Goal: Task Accomplishment & Management: Use online tool/utility

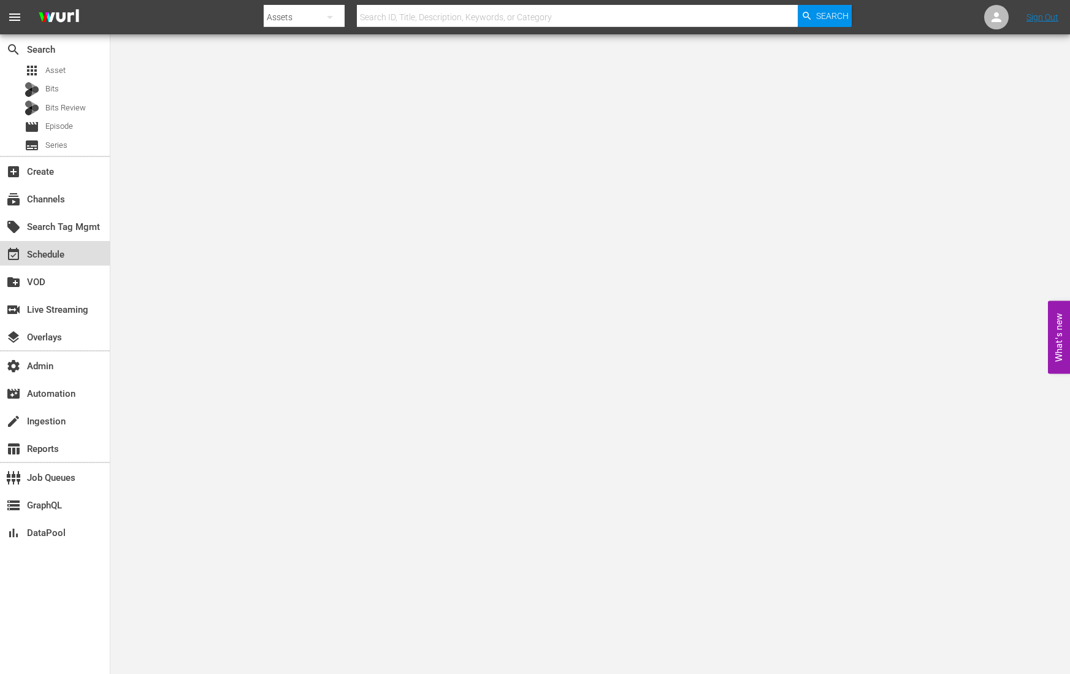
click at [66, 260] on div "event_available Schedule" at bounding box center [55, 253] width 110 height 25
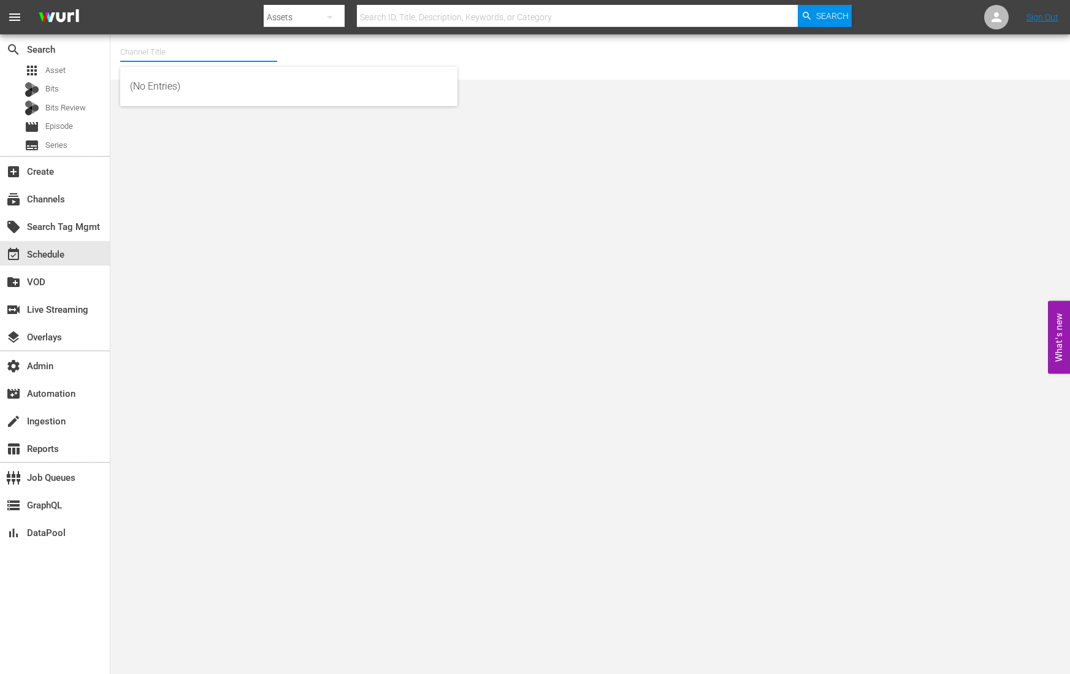
click at [165, 58] on input "text" at bounding box center [198, 51] width 157 height 29
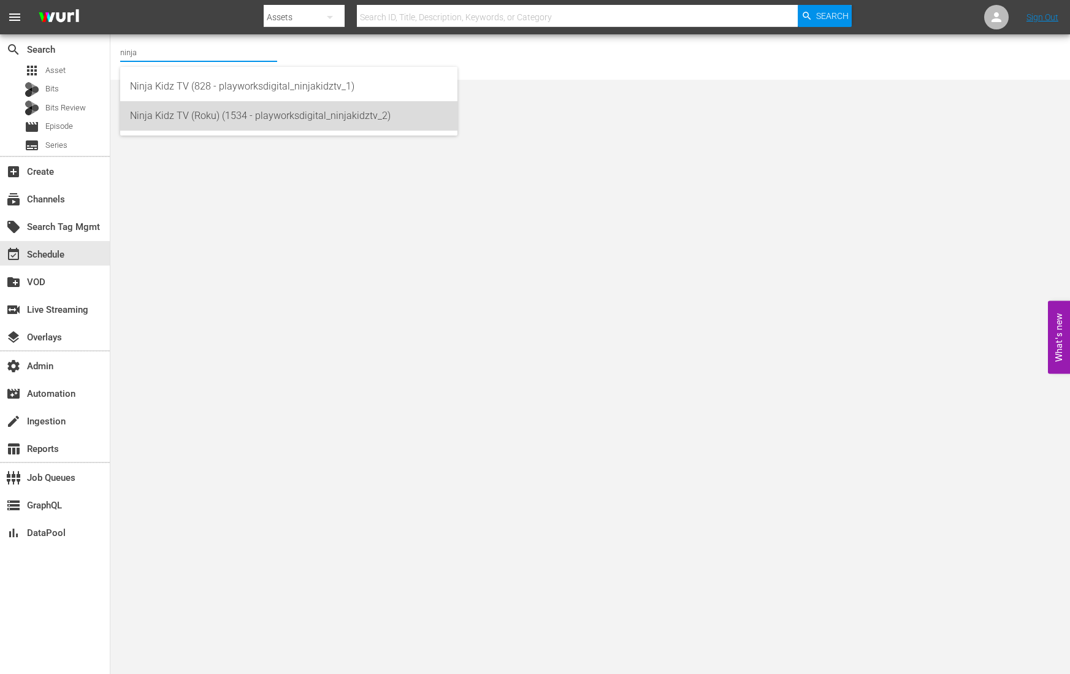
click at [280, 120] on div "Ninja Kidz TV (Roku) (1534 - playworksdigital_ninjakidztv_2)" at bounding box center [289, 115] width 318 height 29
type input "Ninja Kidz TV (Roku) (1534 - playworksdigital_ninjakidztv_2)"
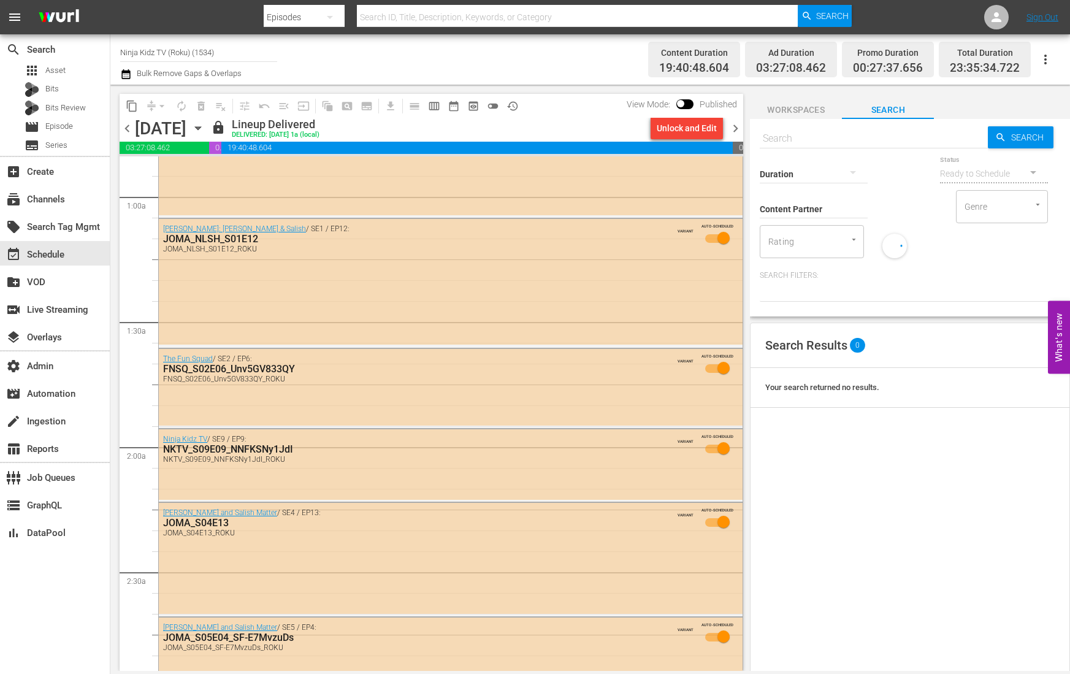
scroll to position [213, 0]
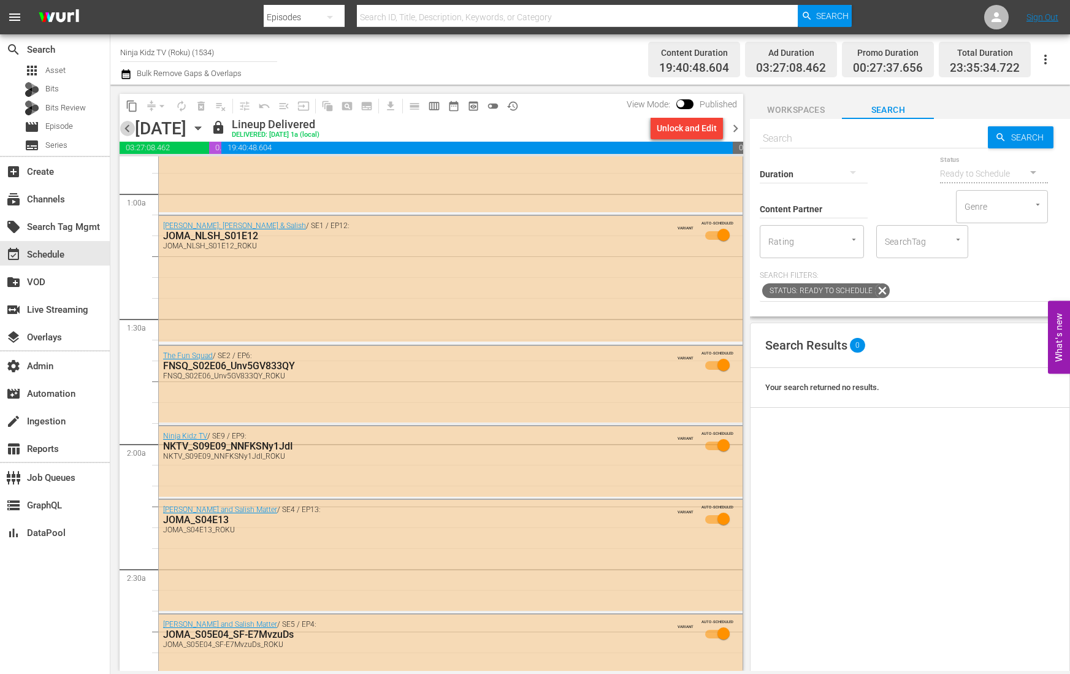
click at [129, 128] on span "chevron_left" at bounding box center [127, 128] width 15 height 15
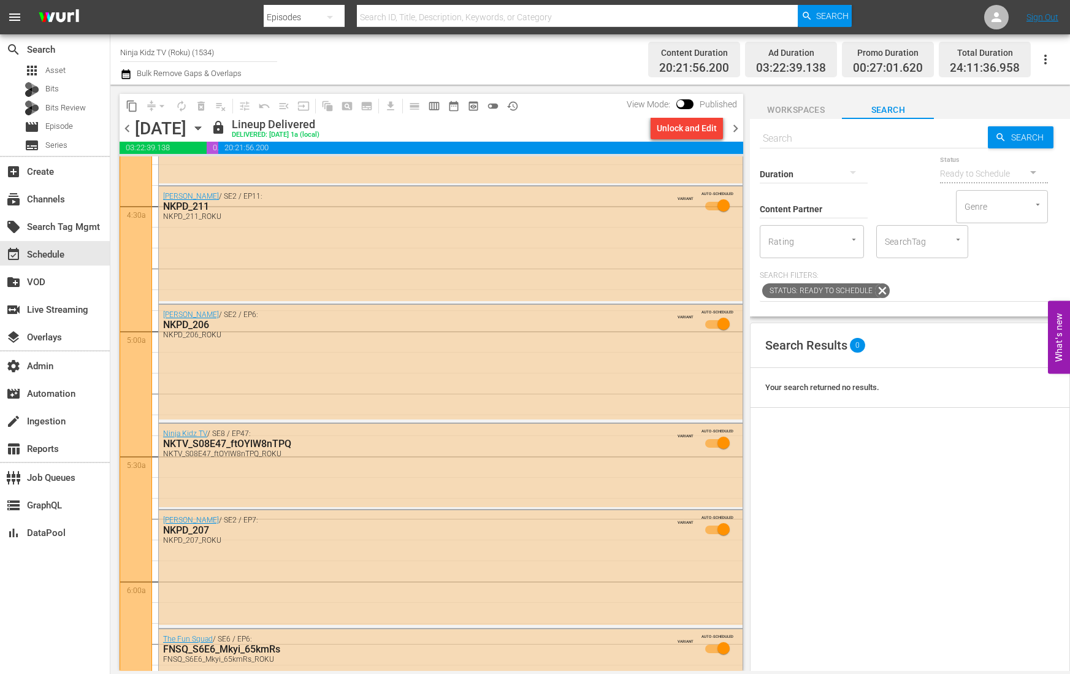
scroll to position [1076, 0]
click at [736, 123] on span "chevron_right" at bounding box center [735, 128] width 15 height 15
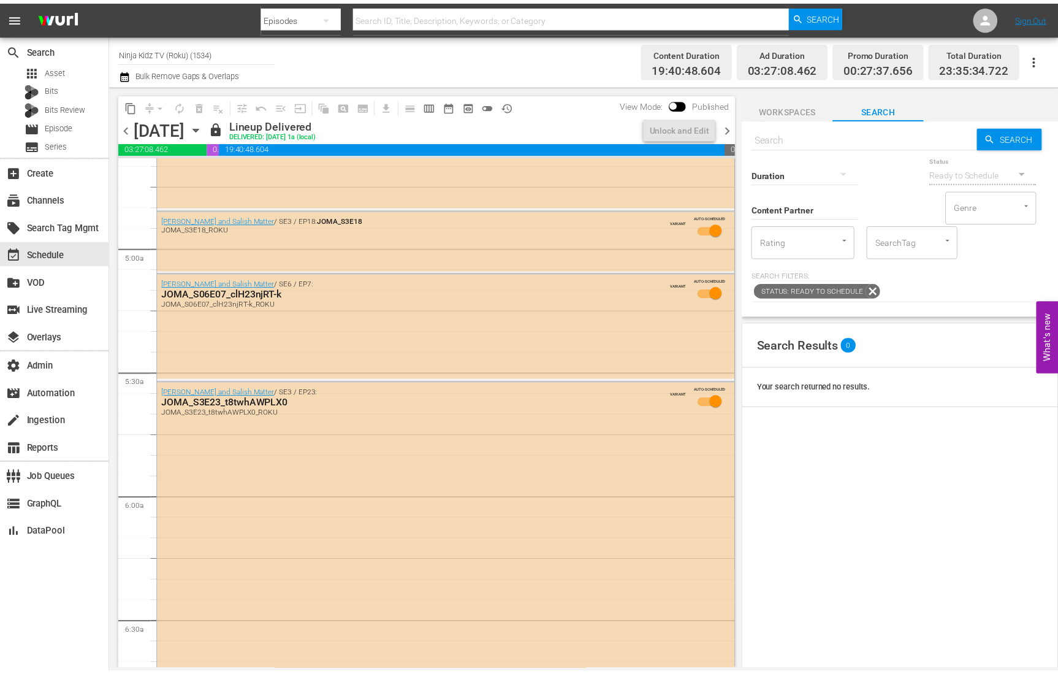
scroll to position [1056, 0]
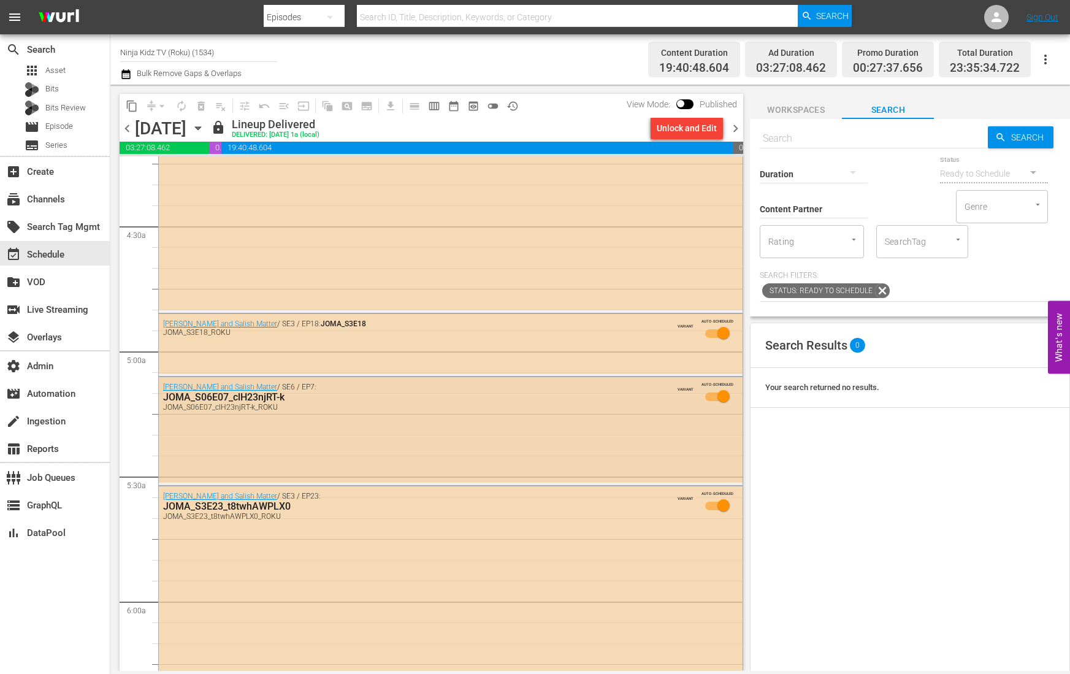
click at [332, 450] on div "Jordan and Salish Matter / SE6 / EP7: JOMA_S06E07_clH23njRT-k JOMA_S06E07_clH23…" at bounding box center [451, 429] width 584 height 105
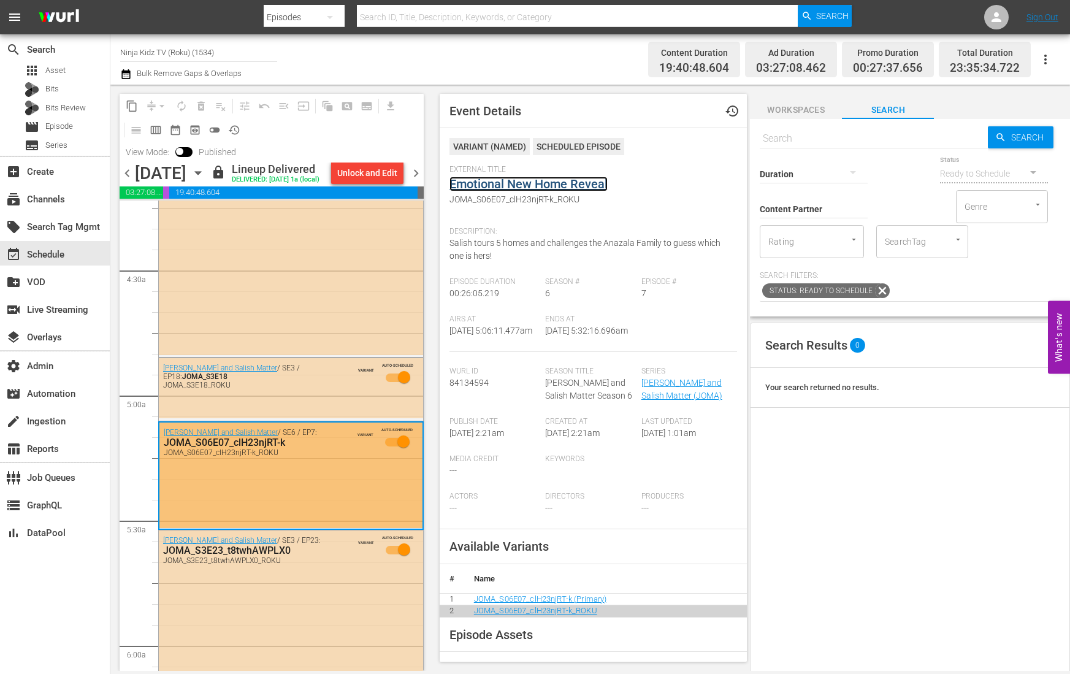
click at [560, 185] on link "Emotional New Home Reveal" at bounding box center [528, 184] width 158 height 15
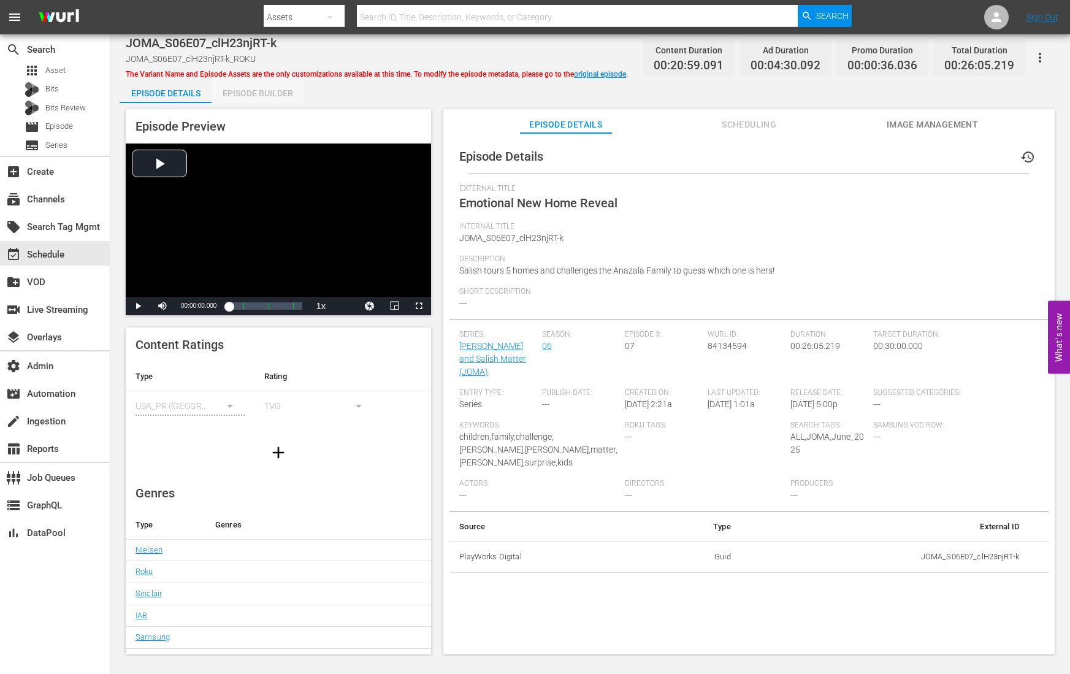
click at [253, 93] on div "Episode Builder" at bounding box center [257, 92] width 92 height 29
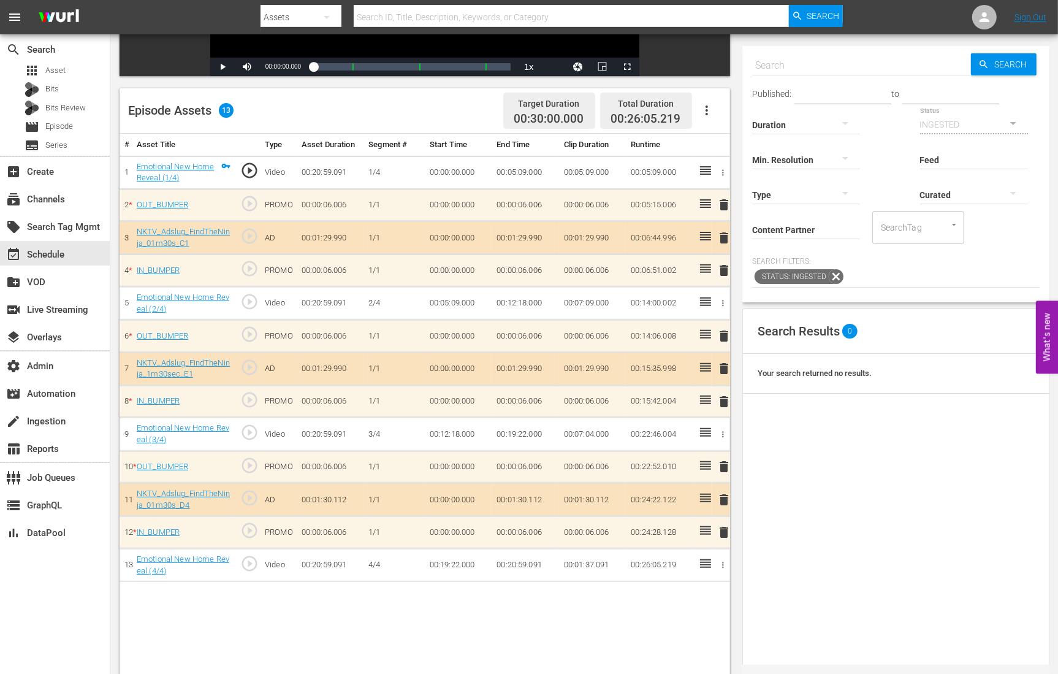
scroll to position [257, 0]
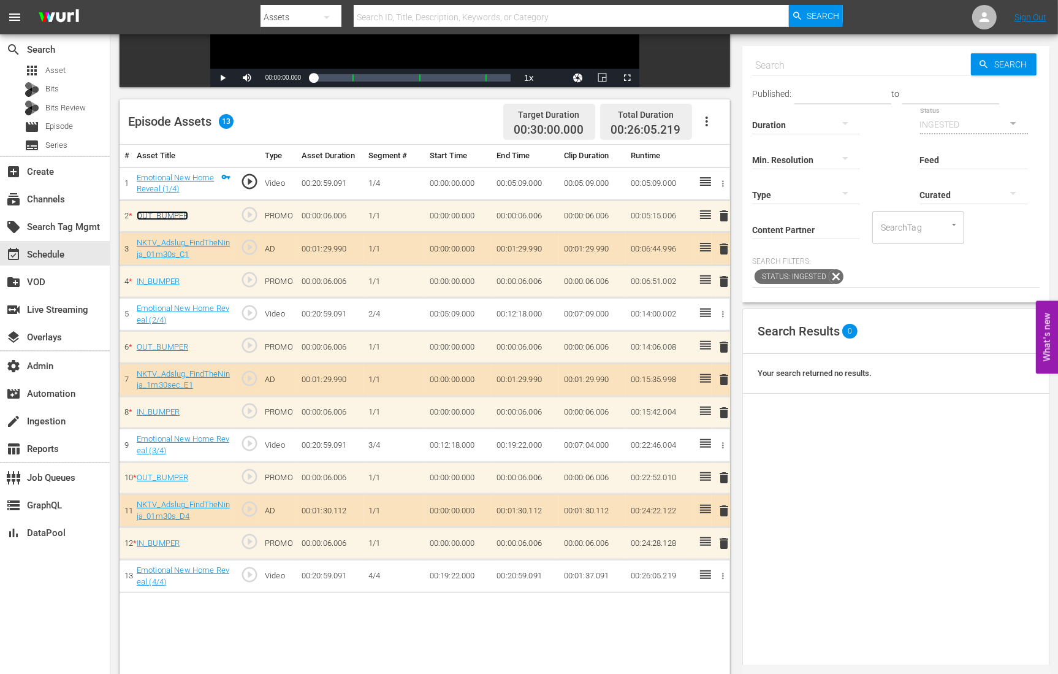
click at [154, 212] on link "OUT_BUMPER" at bounding box center [162, 215] width 51 height 9
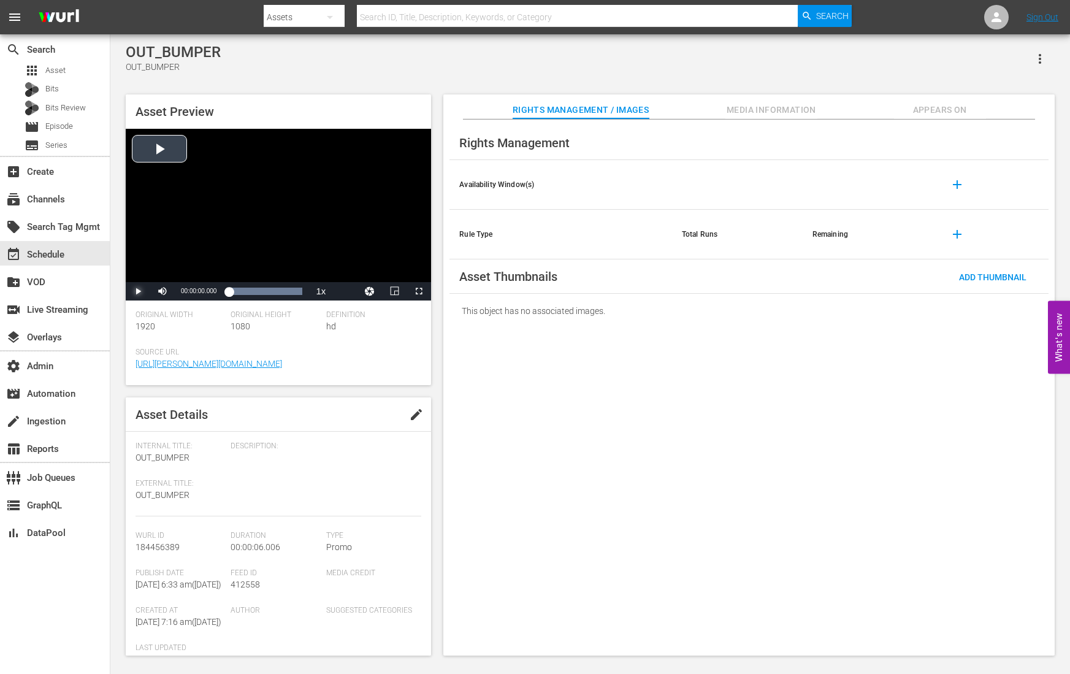
click at [138, 291] on span "Video Player" at bounding box center [138, 291] width 0 height 0
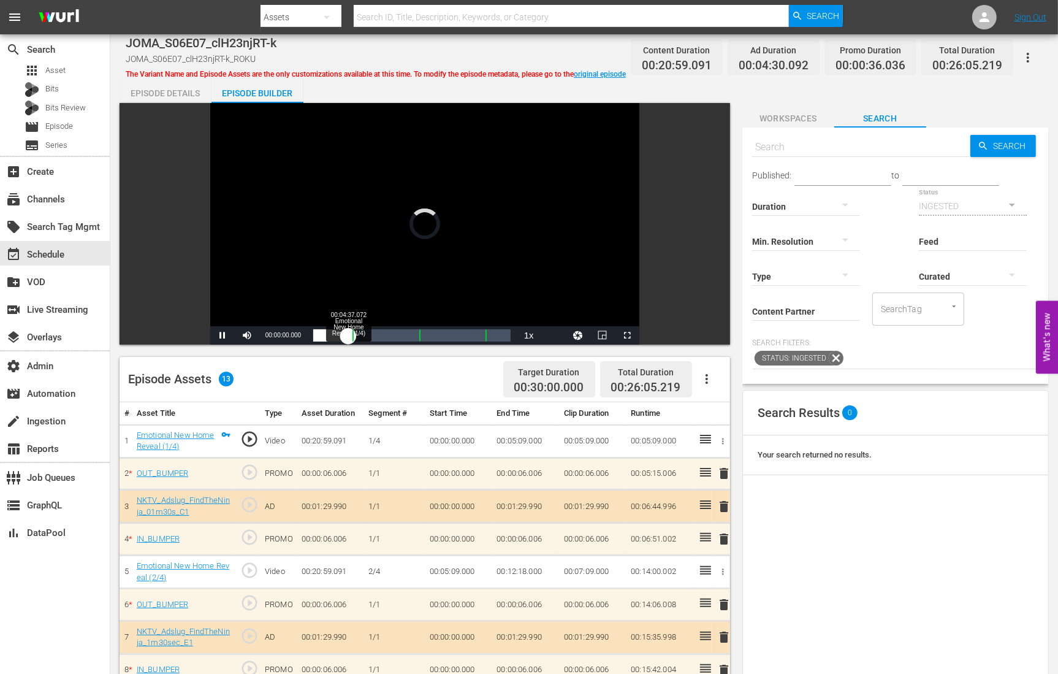
click at [348, 336] on div "Loaded : 0.47% 00:04:37.072 Emotional New Home Reveal (1/4) 00:00:00.000" at bounding box center [411, 335] width 197 height 12
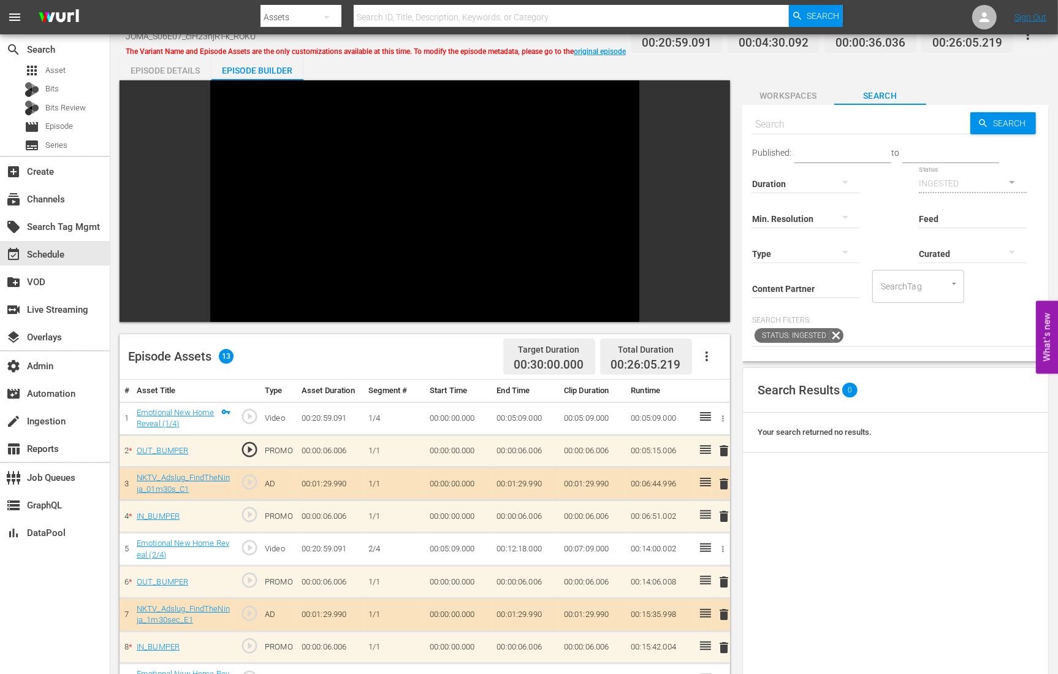
scroll to position [25, 0]
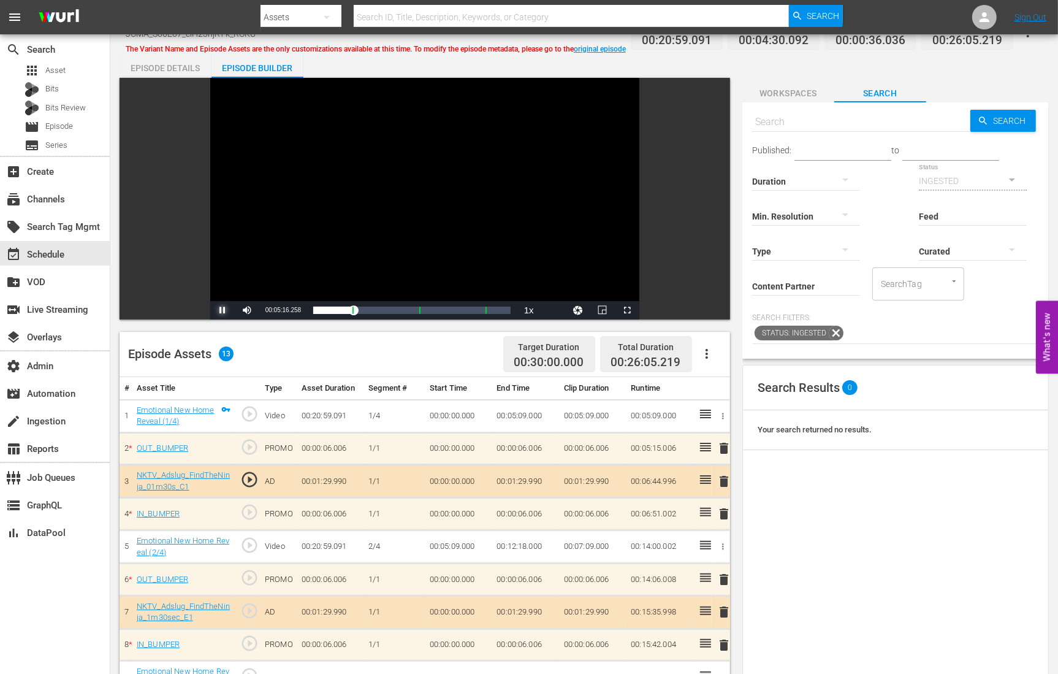
click at [223, 310] on span "Video Player" at bounding box center [223, 310] width 0 height 0
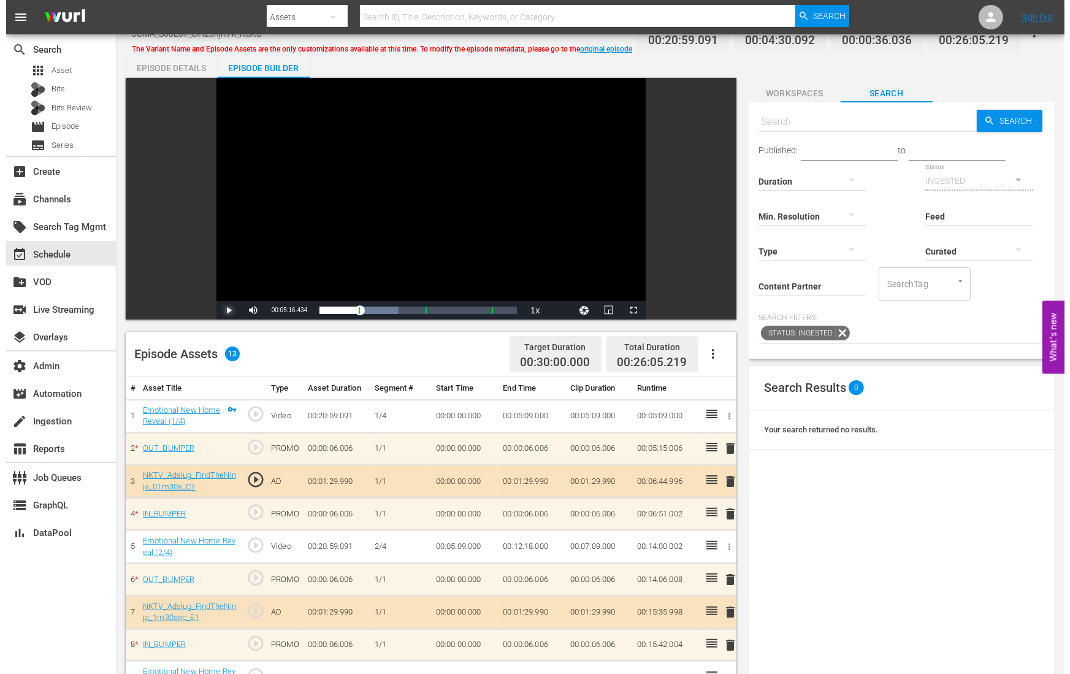
scroll to position [0, 0]
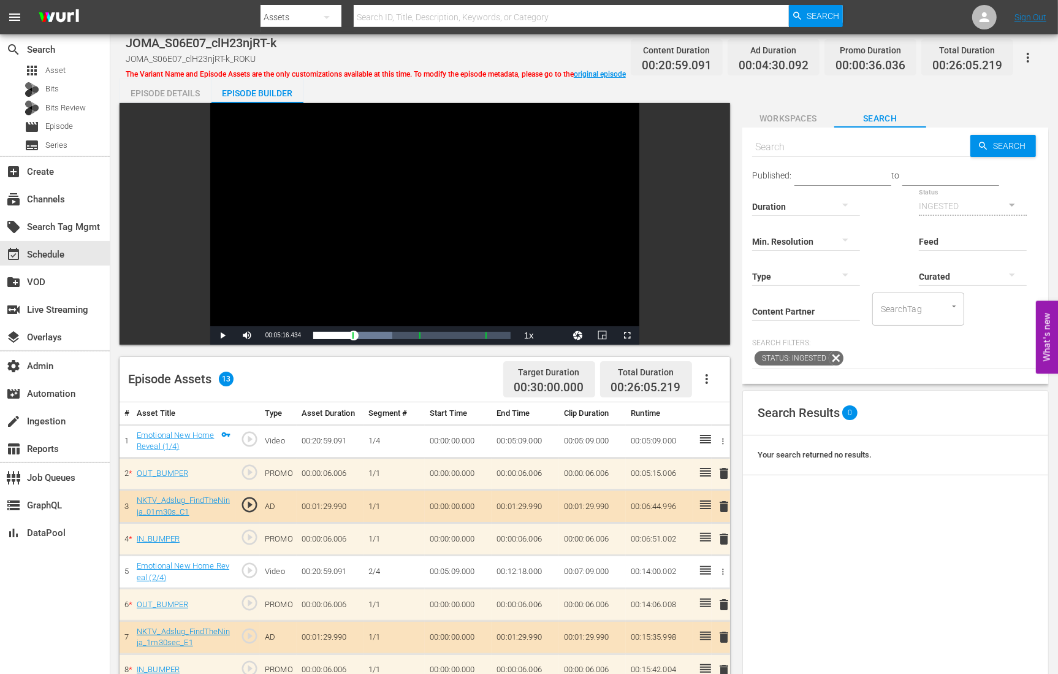
click at [778, 93] on div "Episode Details Episode Builder Episode Preview Video Player is loading. Play V…" at bounding box center [584, 530] width 929 height 905
click at [172, 89] on div "Episode Details" at bounding box center [166, 92] width 92 height 29
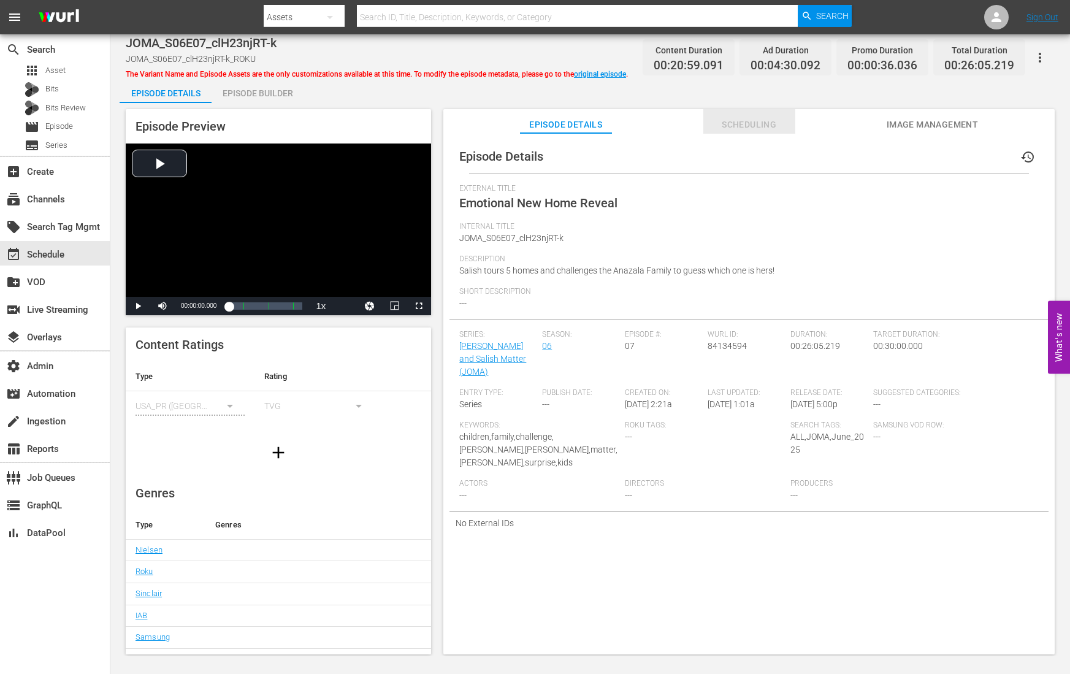
click at [742, 123] on span "Scheduling" at bounding box center [749, 124] width 92 height 15
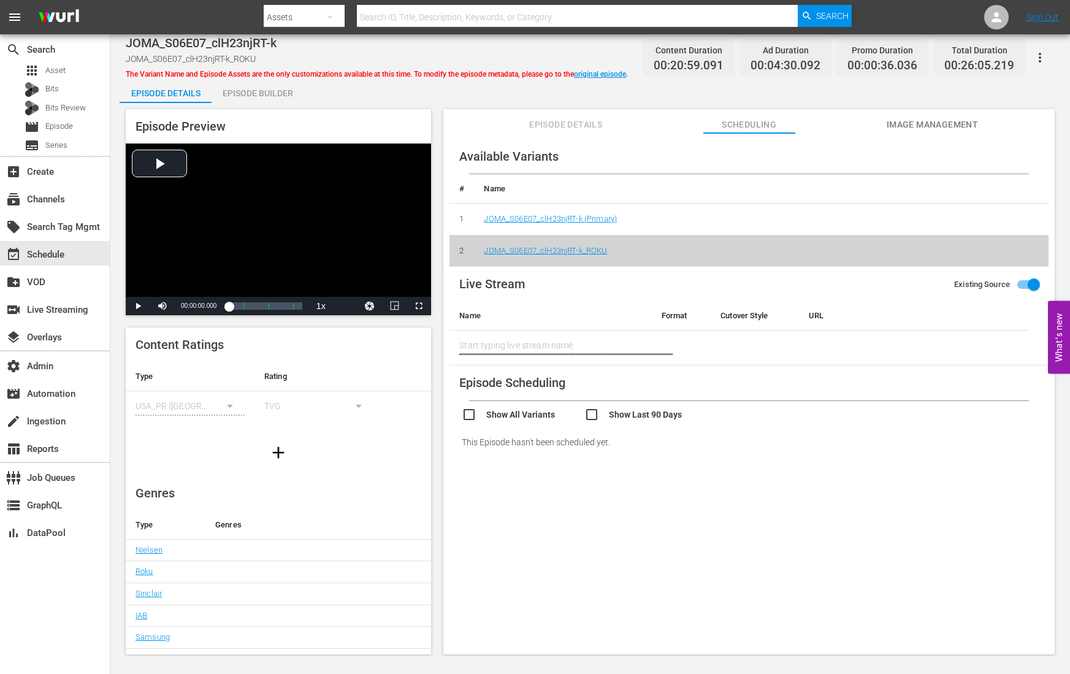
click at [465, 409] on input "checkbox" at bounding box center [523, 416] width 123 height 18
checkbox input "true"
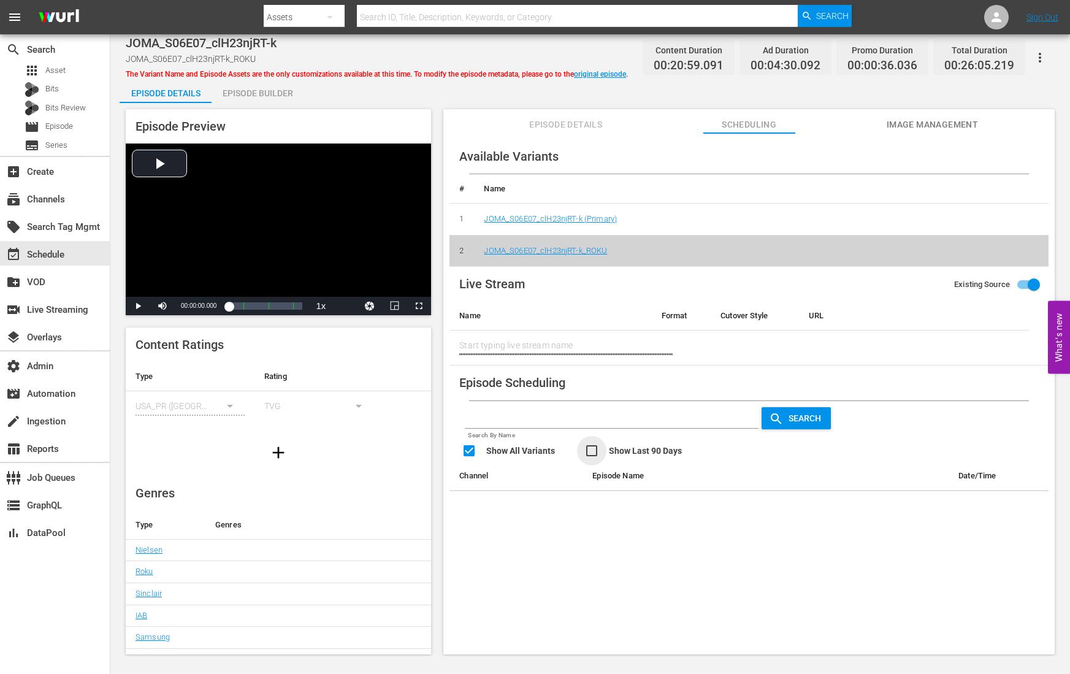
click at [593, 449] on input "checkbox" at bounding box center [645, 452] width 123 height 18
checkbox input "true"
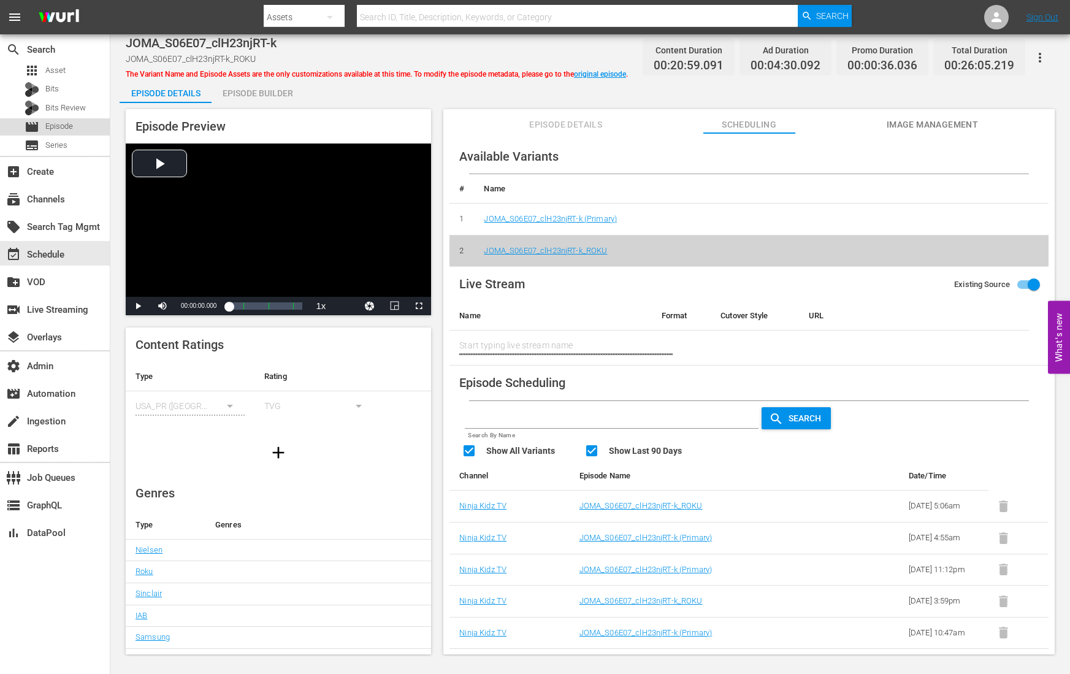
click at [56, 121] on span "Episode" at bounding box center [59, 126] width 28 height 12
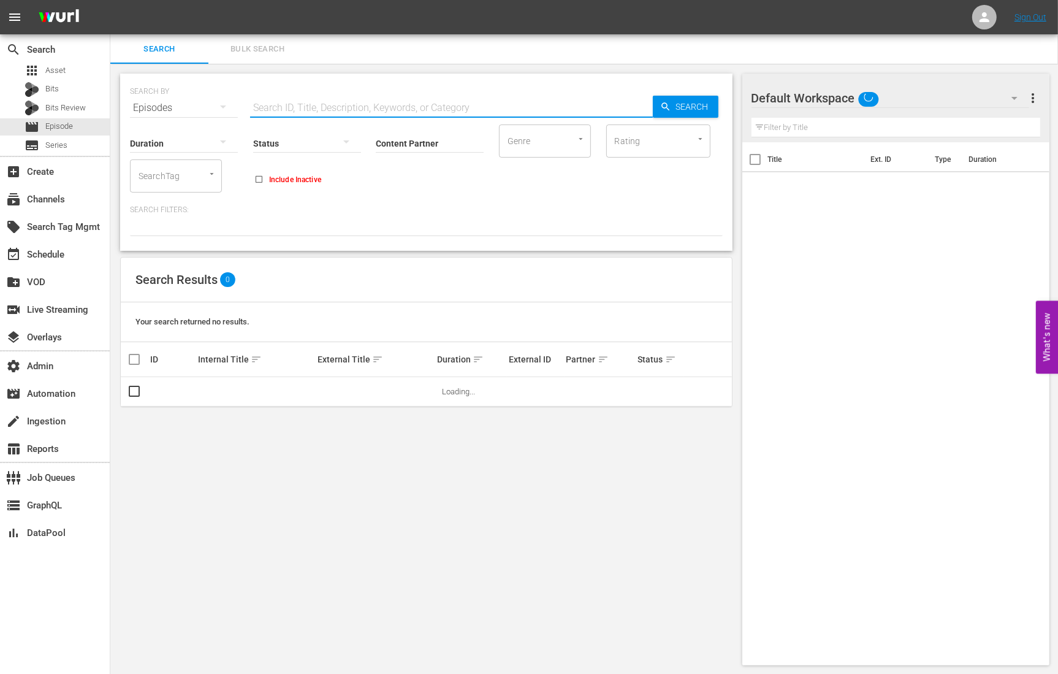
click at [295, 102] on input "text" at bounding box center [451, 107] width 403 height 29
paste input "Antiques Roadshow UK - Balmoral 1"
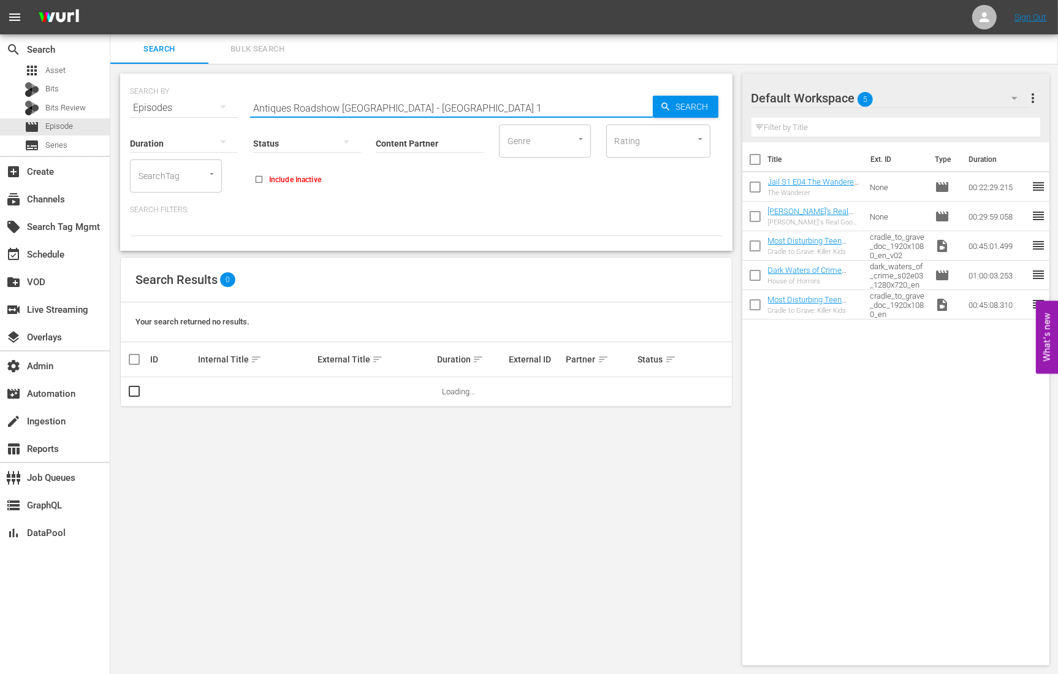
type input "Antiques Roadshow UK - Balmoral 1"
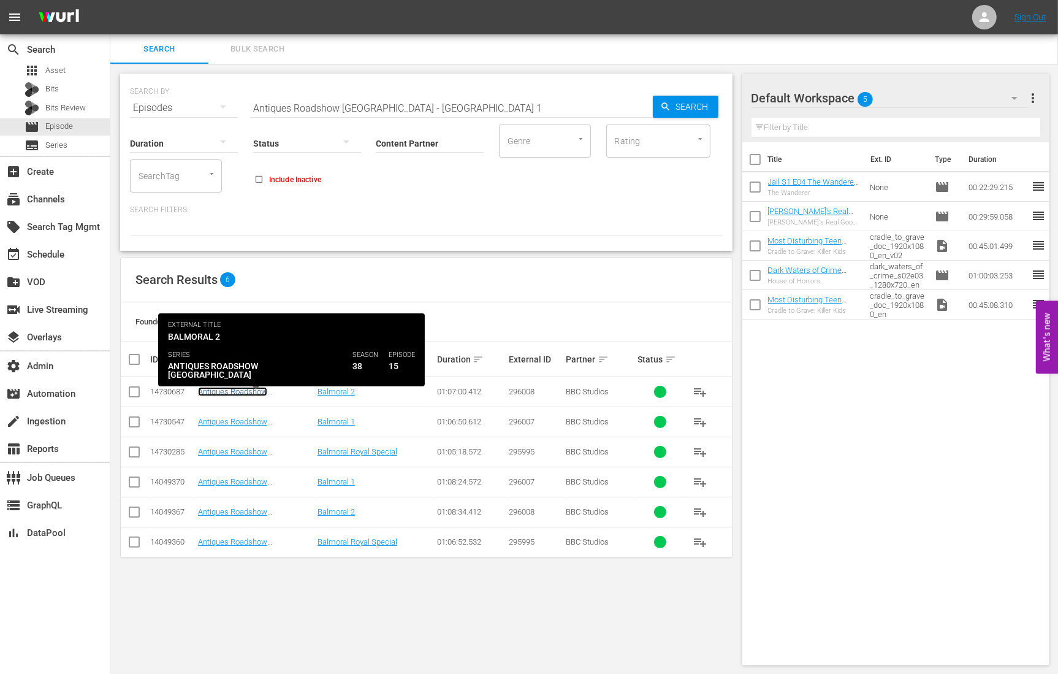
click at [254, 387] on link "Antiques Roadshow UK - Balmoral 2 (S38E15)" at bounding box center [254, 401] width 113 height 28
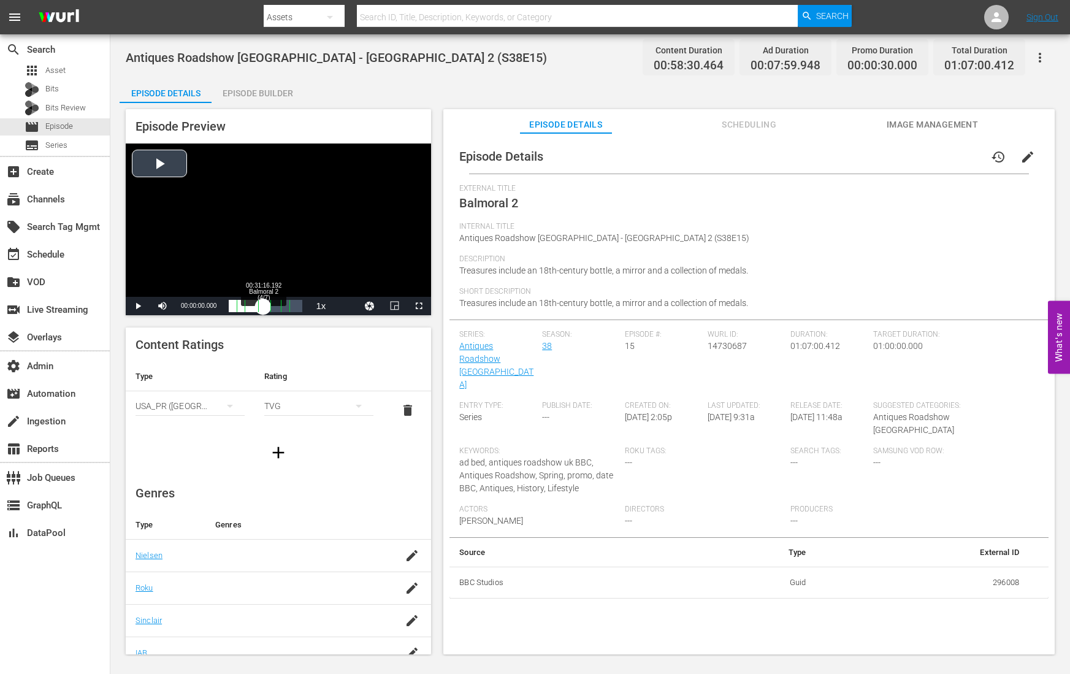
click at [263, 305] on div "Loaded : 39.21% 00:31:16.192 Balmoral 2 (4/7) 00:00:00.000 Cue Point 1: 00:07:0…" at bounding box center [266, 306] width 74 height 12
click at [342, 259] on span "english" at bounding box center [344, 262] width 23 height 9
click at [138, 306] on span "Video Player" at bounding box center [138, 306] width 0 height 0
click at [292, 308] on div "00:58:04.357 Balmoral 2 (7/7)" at bounding box center [292, 306] width 1 height 12
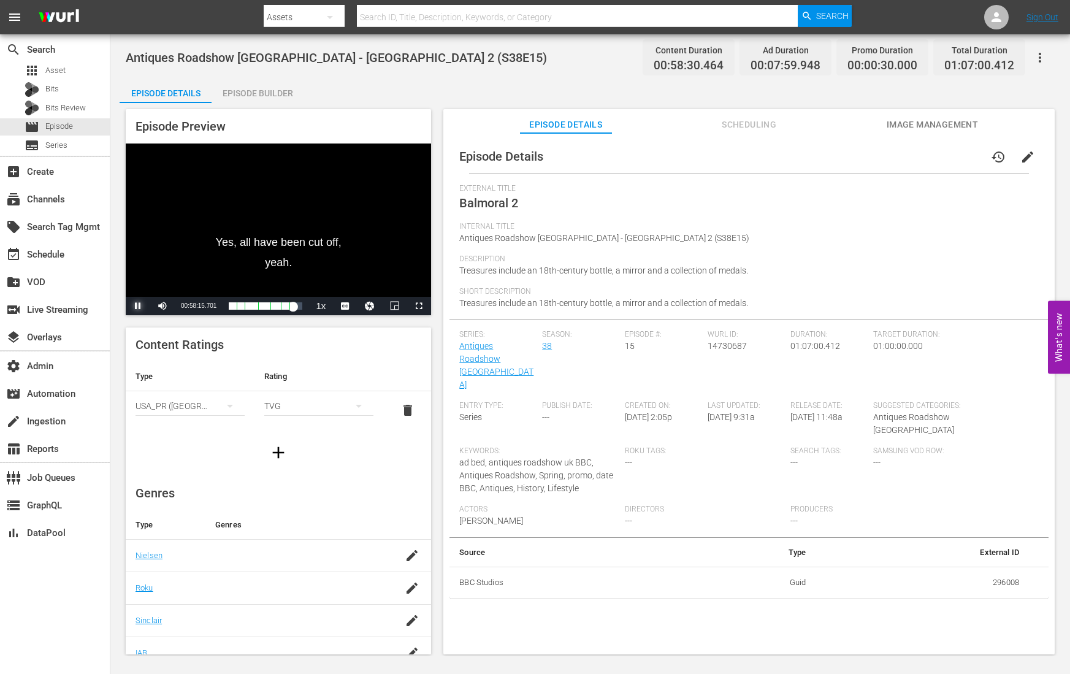
click at [138, 306] on span "Video Player" at bounding box center [138, 306] width 0 height 0
click at [237, 92] on div "Episode Builder" at bounding box center [257, 92] width 92 height 29
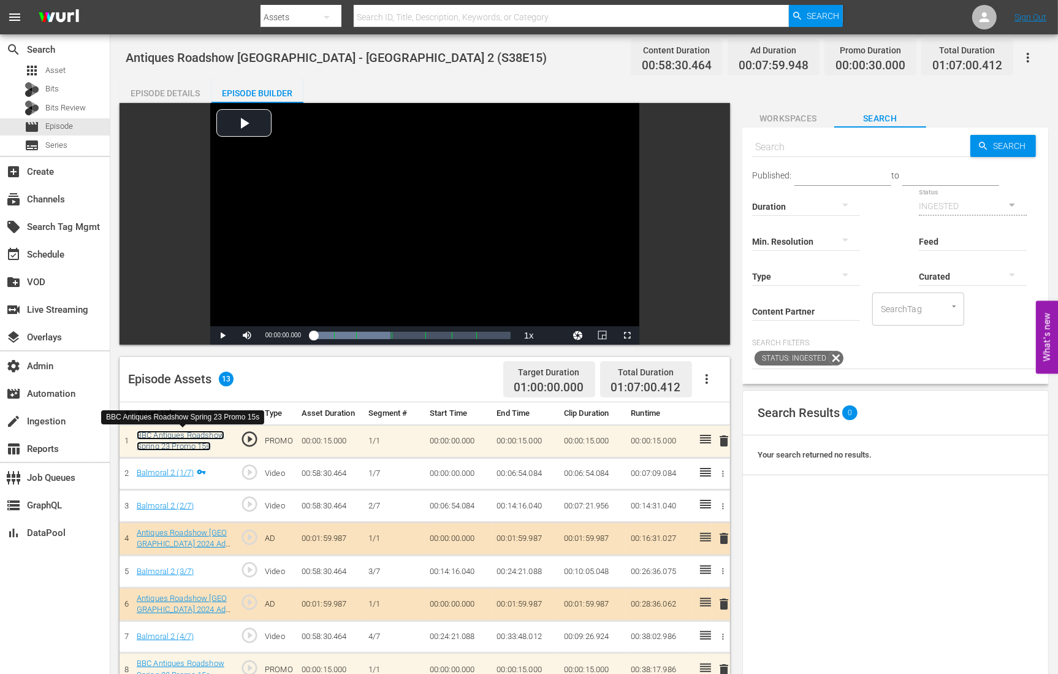
click at [183, 436] on link "BBC Antiques Roadshow Spring 23 Promo 15s" at bounding box center [181, 440] width 88 height 21
click at [166, 468] on link "Balmoral 2 (1/7)" at bounding box center [165, 472] width 57 height 9
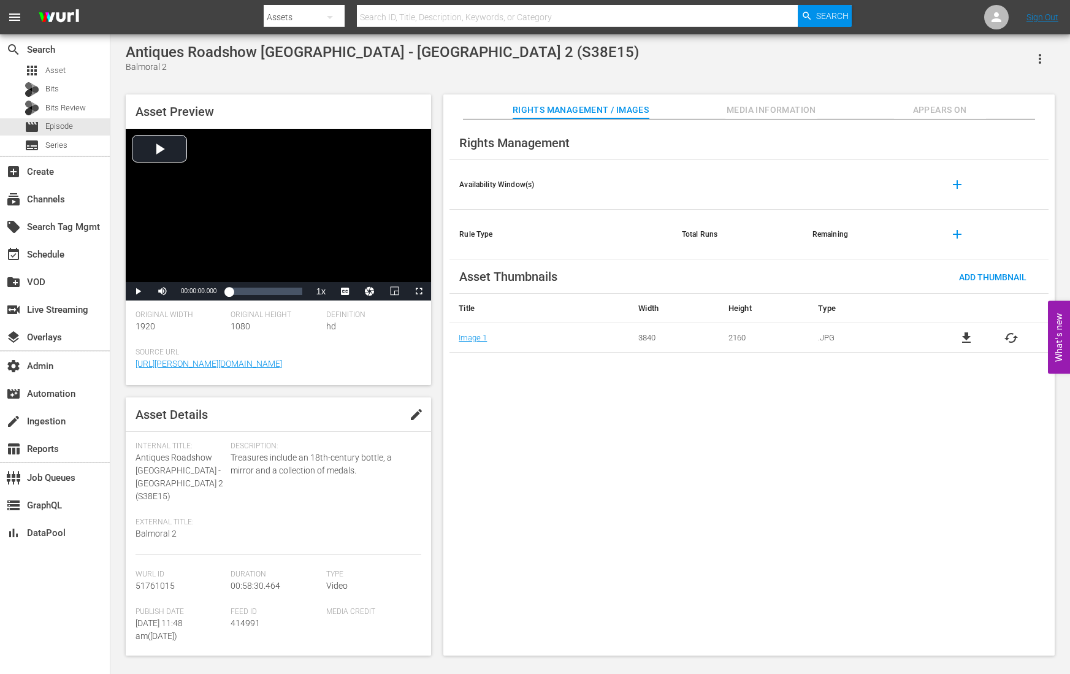
click at [235, 383] on div "Source Url http://wurl.com" at bounding box center [278, 366] width 286 height 37
click at [263, 359] on span "http://wurl.com" at bounding box center [275, 363] width 280 height 13
click at [268, 378] on div "Source Url http://wurl.com" at bounding box center [278, 366] width 286 height 37
click at [438, 477] on div "Asset Preview Video Player is loading. Play Video Play Mute Current Time 00:00:…" at bounding box center [590, 368] width 941 height 561
click at [771, 101] on button "Media Information" at bounding box center [771, 106] width 92 height 25
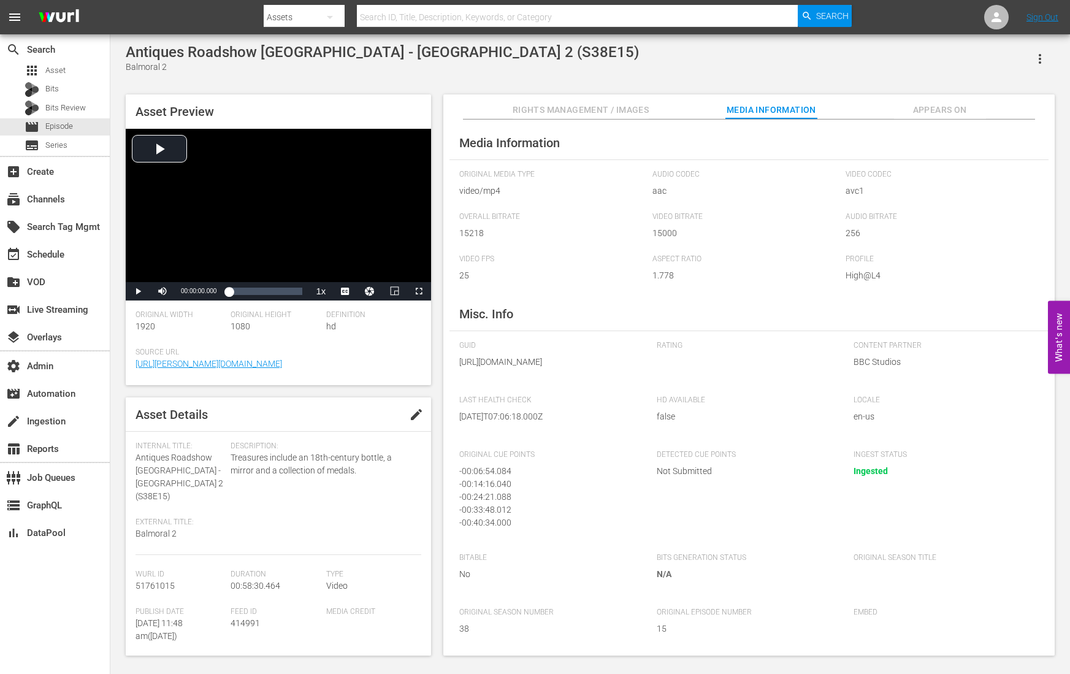
scroll to position [16, 0]
click at [619, 103] on span "Rights Management / Images" at bounding box center [580, 109] width 136 height 15
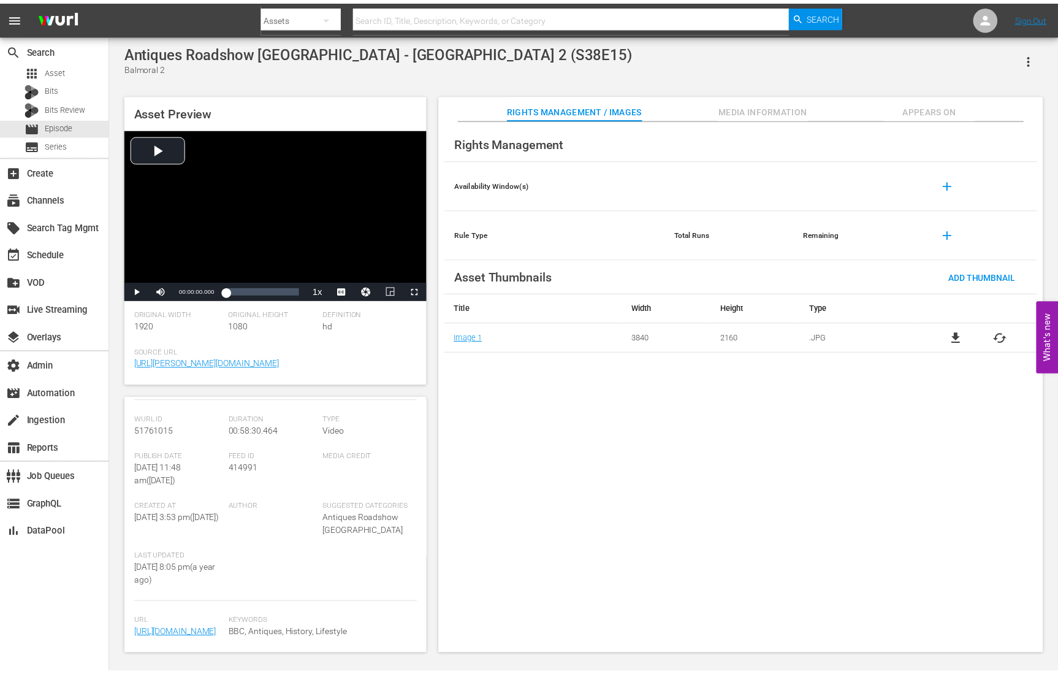
scroll to position [206, 0]
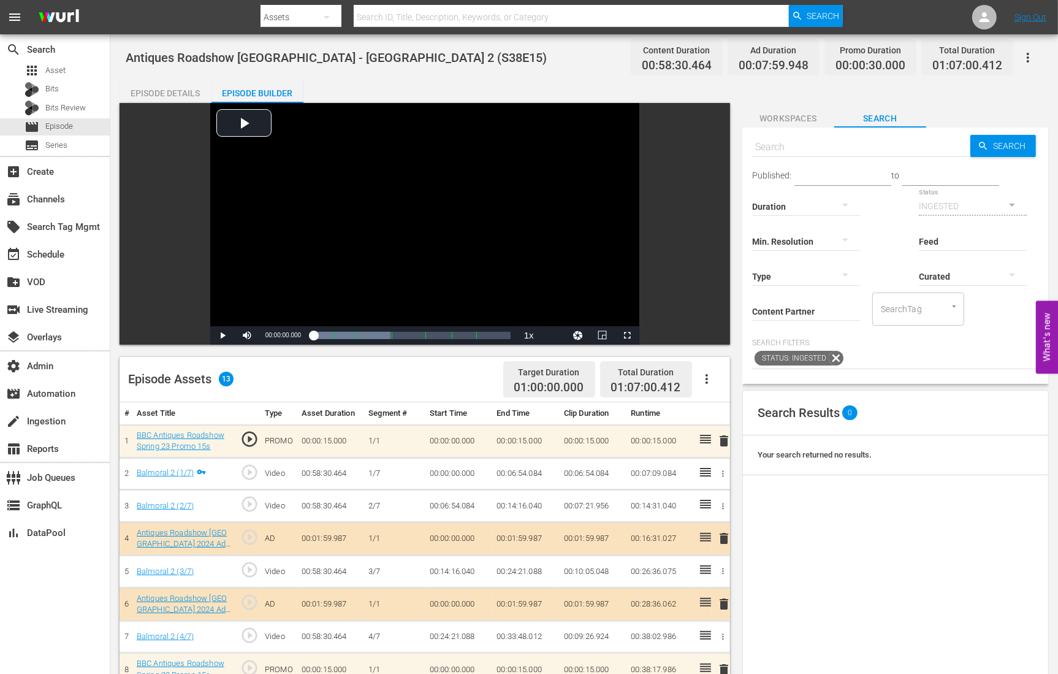
click at [191, 98] on div "Episode Details" at bounding box center [166, 92] width 92 height 29
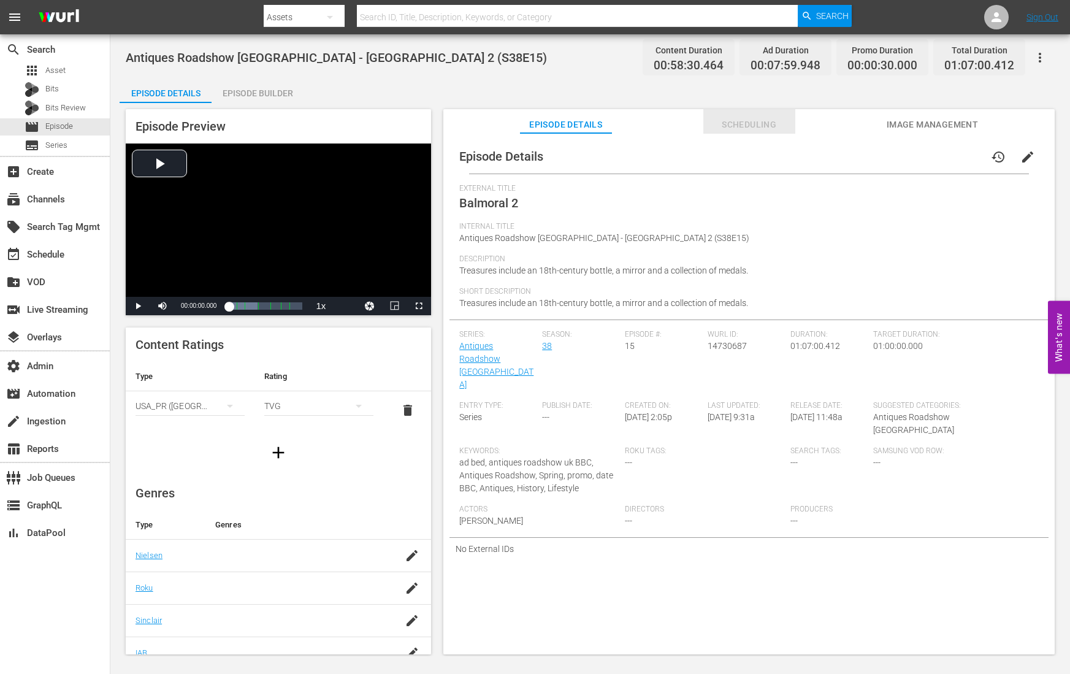
click at [762, 122] on span "Scheduling" at bounding box center [749, 124] width 92 height 15
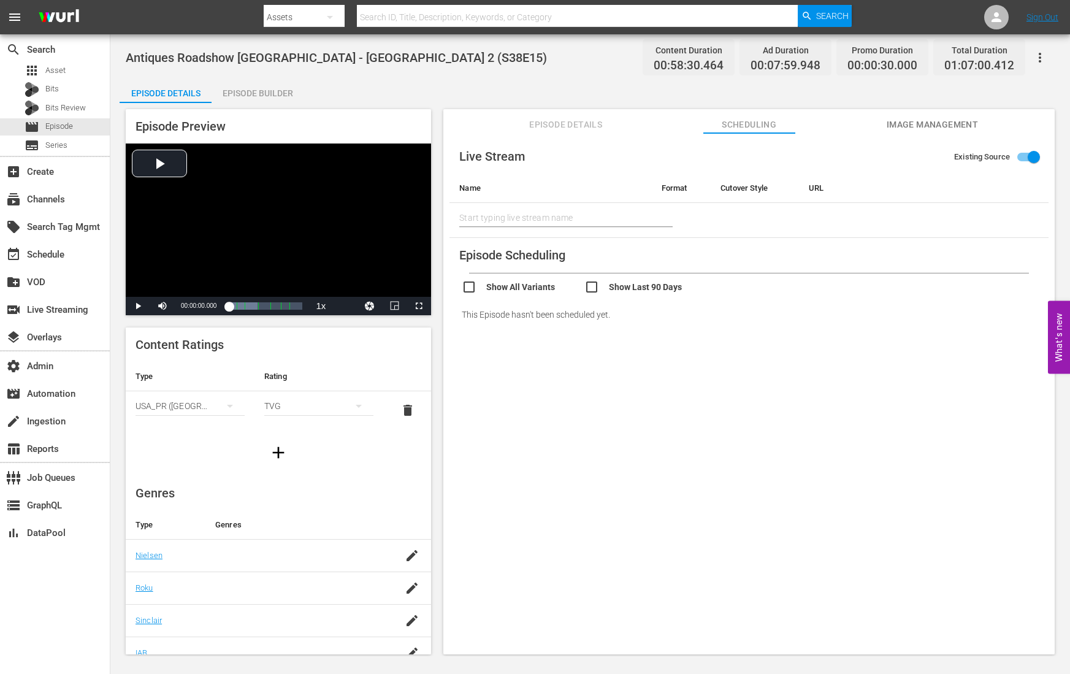
click at [516, 285] on input "checkbox" at bounding box center [523, 289] width 123 height 18
checkbox input "true"
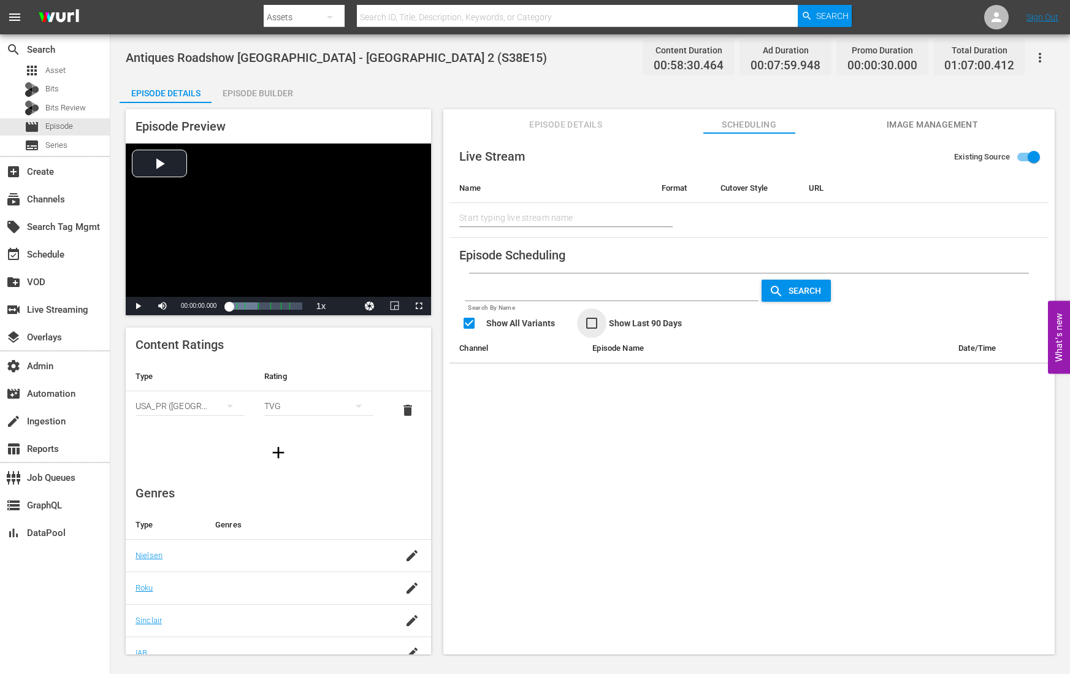
click at [596, 323] on input "checkbox" at bounding box center [645, 325] width 123 height 18
checkbox input "true"
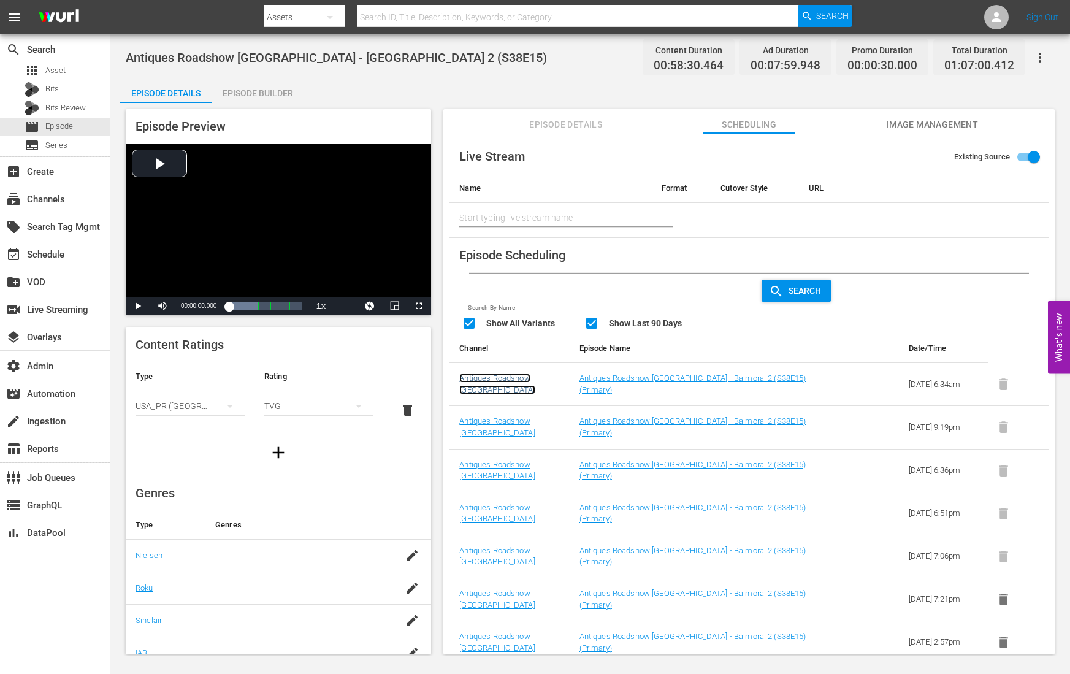
click at [503, 376] on link "Antiques Roadshow [GEOGRAPHIC_DATA]" at bounding box center [496, 383] width 75 height 21
click at [219, 58] on span "Antiques Roadshow UK - Balmoral 2 (S38E15)" at bounding box center [336, 57] width 421 height 15
drag, startPoint x: 313, startPoint y: 57, endPoint x: 120, endPoint y: 57, distance: 192.5
click at [120, 57] on div "Antiques Roadshow UK - Balmoral 2 (S38E15) Content Duration 00:58:30.464 Ad Dur…" at bounding box center [589, 345] width 959 height 622
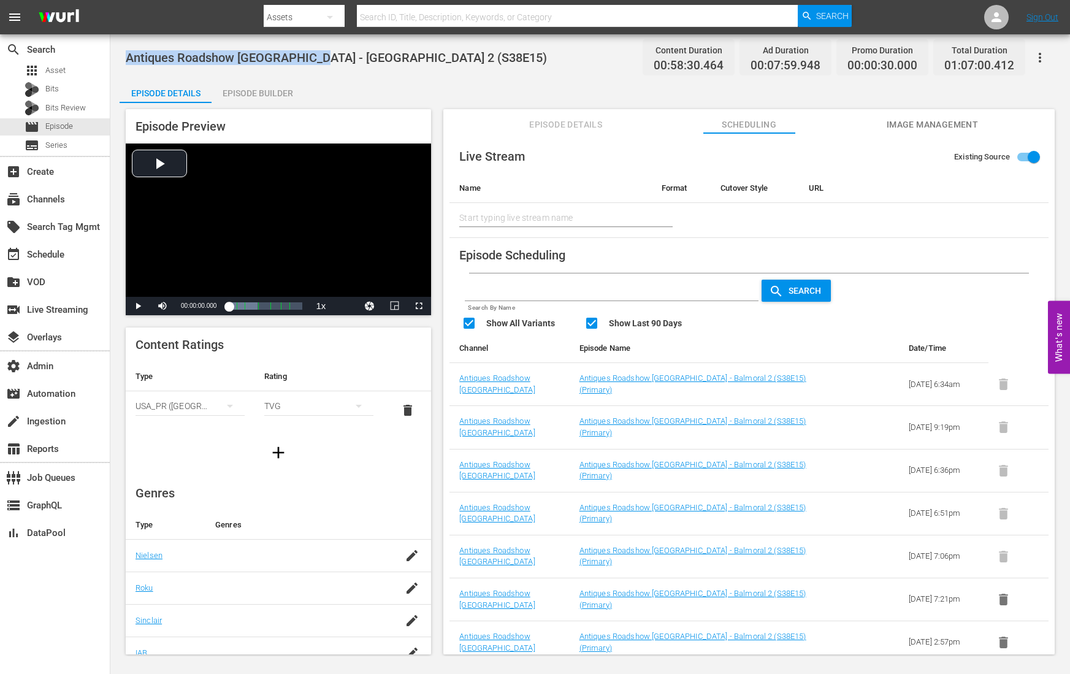
copy span "Antiques Roadshow UK - Balmoral"
click at [62, 123] on span "Episode" at bounding box center [59, 126] width 28 height 12
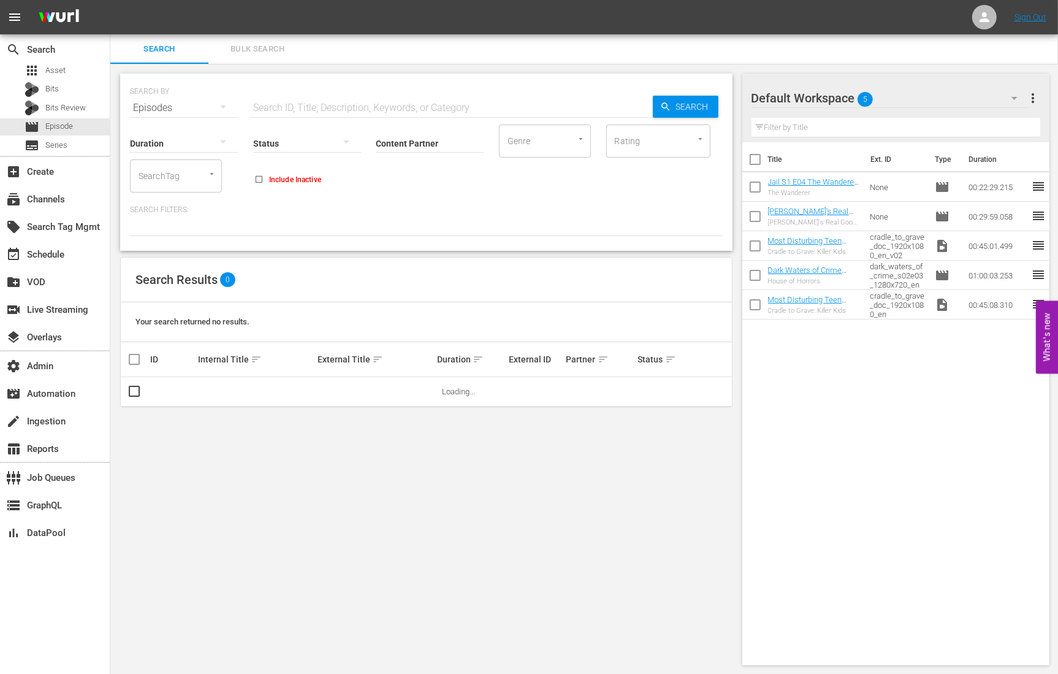
click at [283, 107] on input "text" at bounding box center [451, 107] width 403 height 29
paste input "Antiques Roadshow UK - Balmoral"
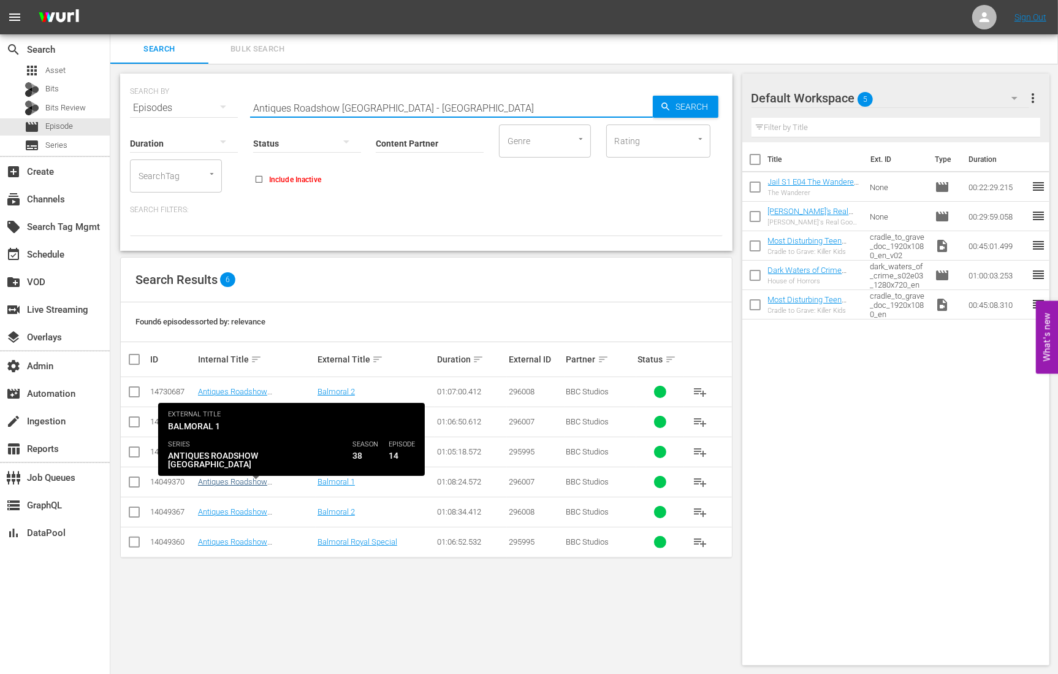
type input "Antiques Roadshow UK - Balmoral"
click at [253, 478] on link "Antiques Roadshow [GEOGRAPHIC_DATA] - [GEOGRAPHIC_DATA] 1 (S38E14)" at bounding box center [254, 491] width 113 height 28
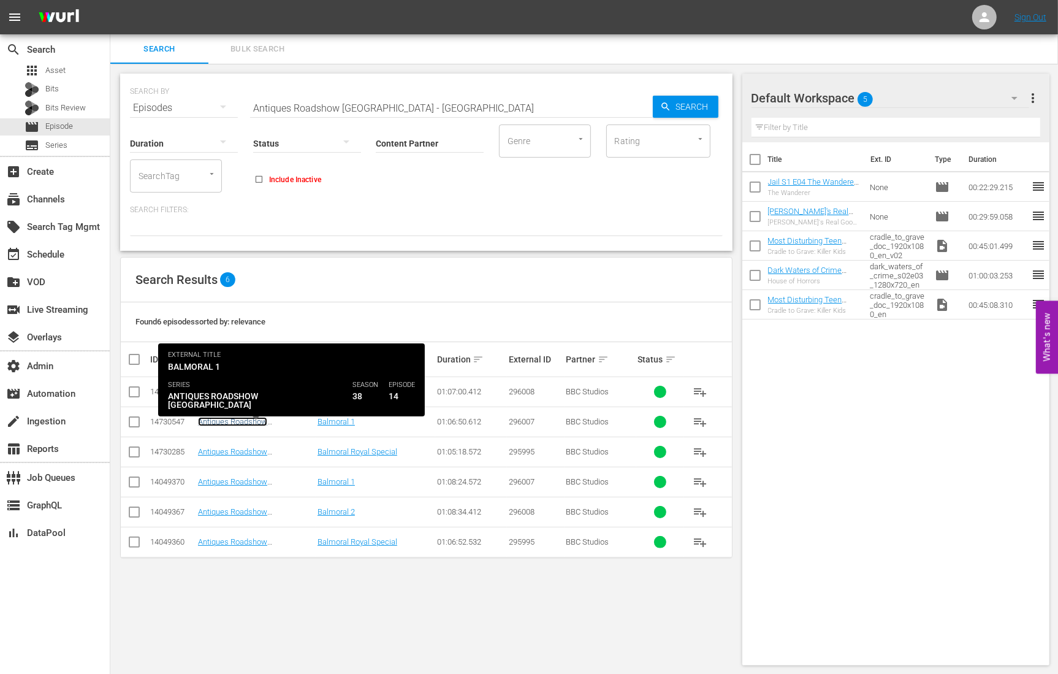
click at [261, 417] on link "Antiques Roadshow [GEOGRAPHIC_DATA] - [GEOGRAPHIC_DATA] 1 (S38E14)" at bounding box center [254, 431] width 113 height 28
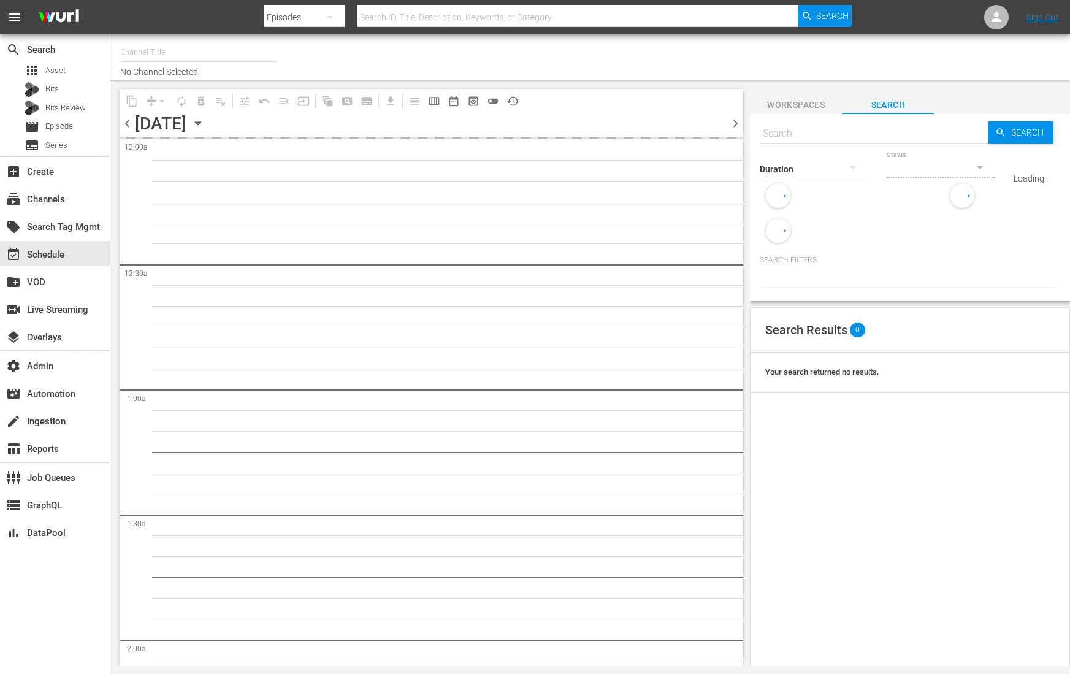
type input "Antiques Roadshow UK (905)"
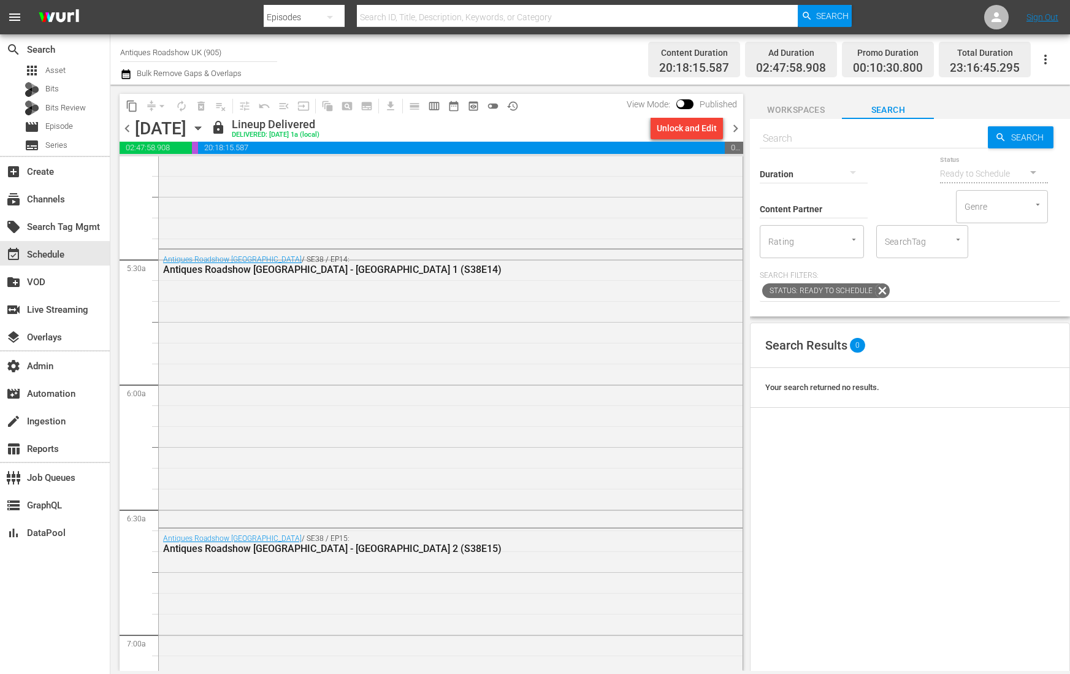
scroll to position [1279, 0]
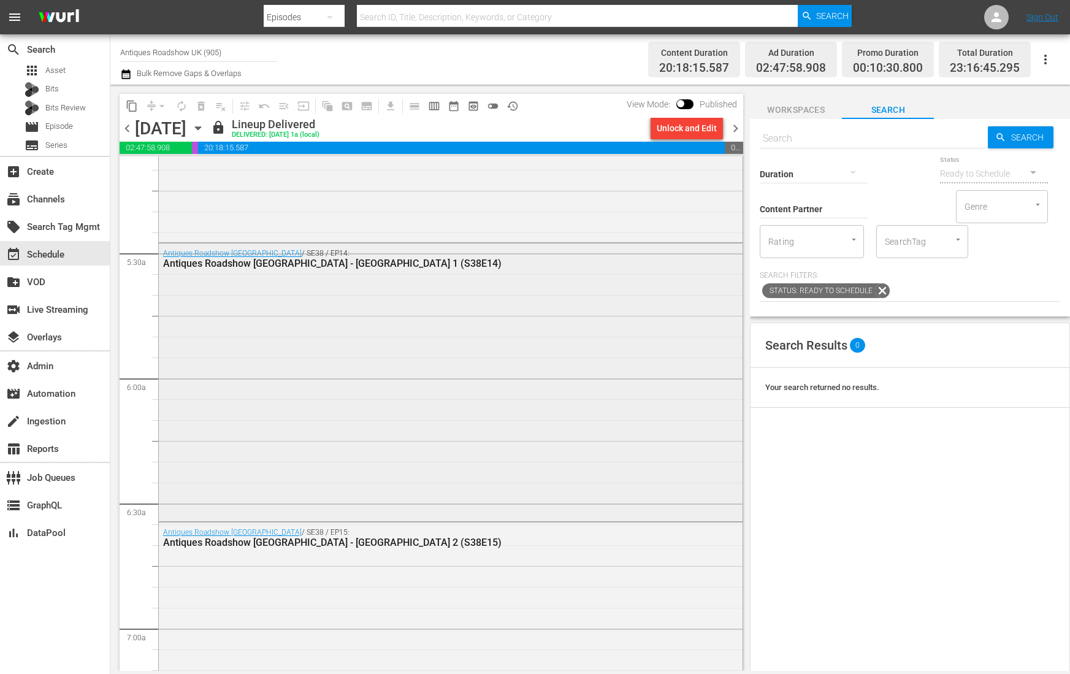
click at [221, 294] on div "Antiques Roadshow UK / SE38 / EP14: Antiques Roadshow UK - Balmoral 1 (S38E14)" at bounding box center [451, 380] width 584 height 275
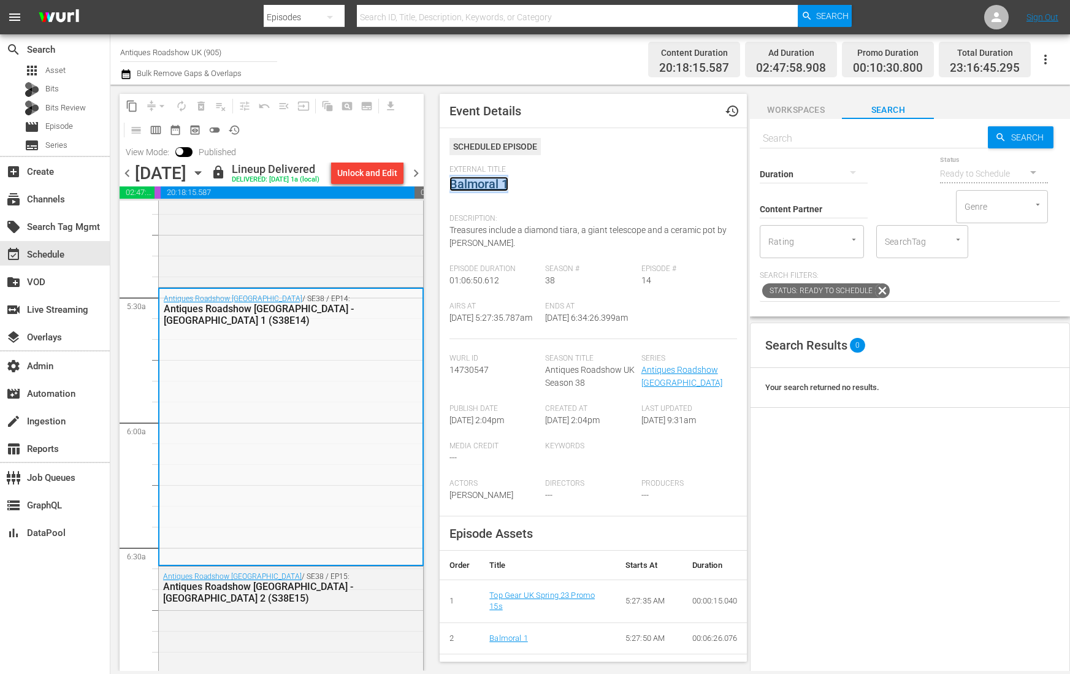
copy link "Balmoral 1"
click at [585, 207] on div "External Title Balmoral 1" at bounding box center [593, 186] width 288 height 43
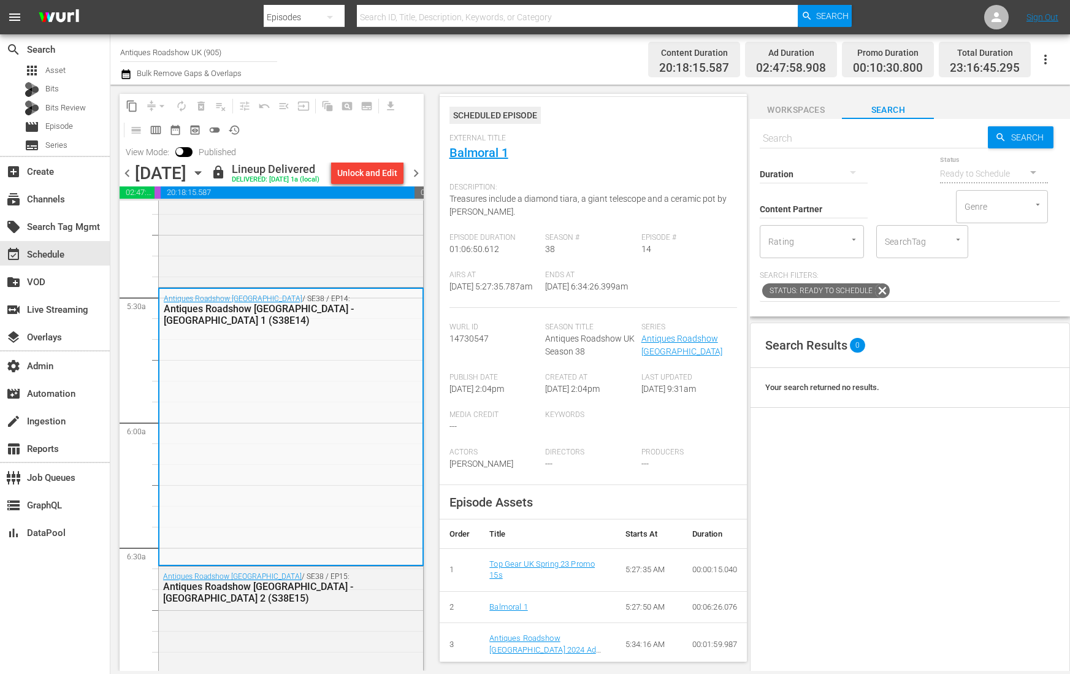
scroll to position [49, 0]
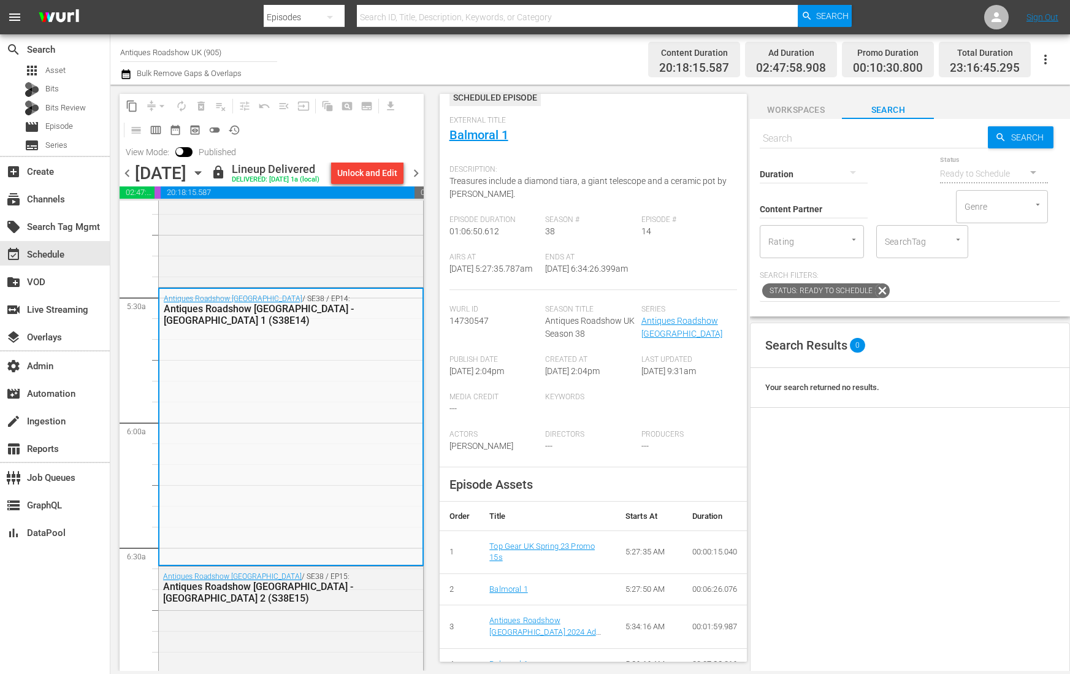
click at [478, 169] on span "Description:" at bounding box center [590, 170] width 282 height 10
click at [490, 135] on link "Balmoral 1" at bounding box center [478, 135] width 59 height 15
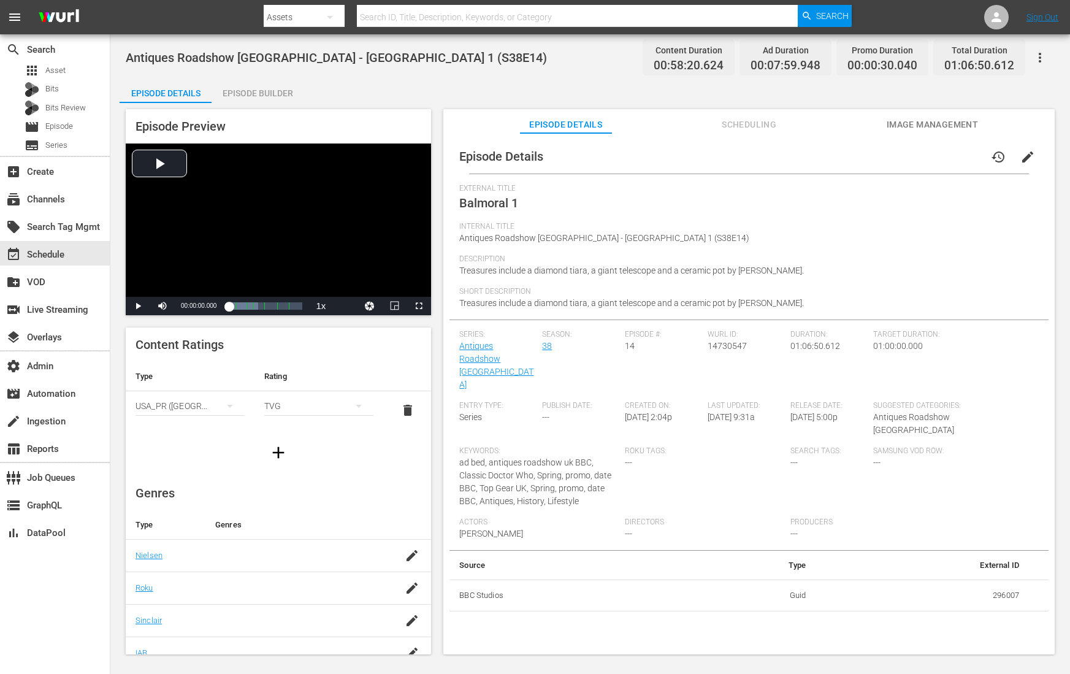
click at [234, 53] on span "Antiques Roadshow [GEOGRAPHIC_DATA] - [GEOGRAPHIC_DATA] 1 (S38E14)" at bounding box center [336, 57] width 421 height 15
click at [249, 66] on div "Antiques Roadshow UK - Balmoral 1 (S38E14) Content Duration 00:58:20.624 Ad Dur…" at bounding box center [590, 58] width 929 height 28
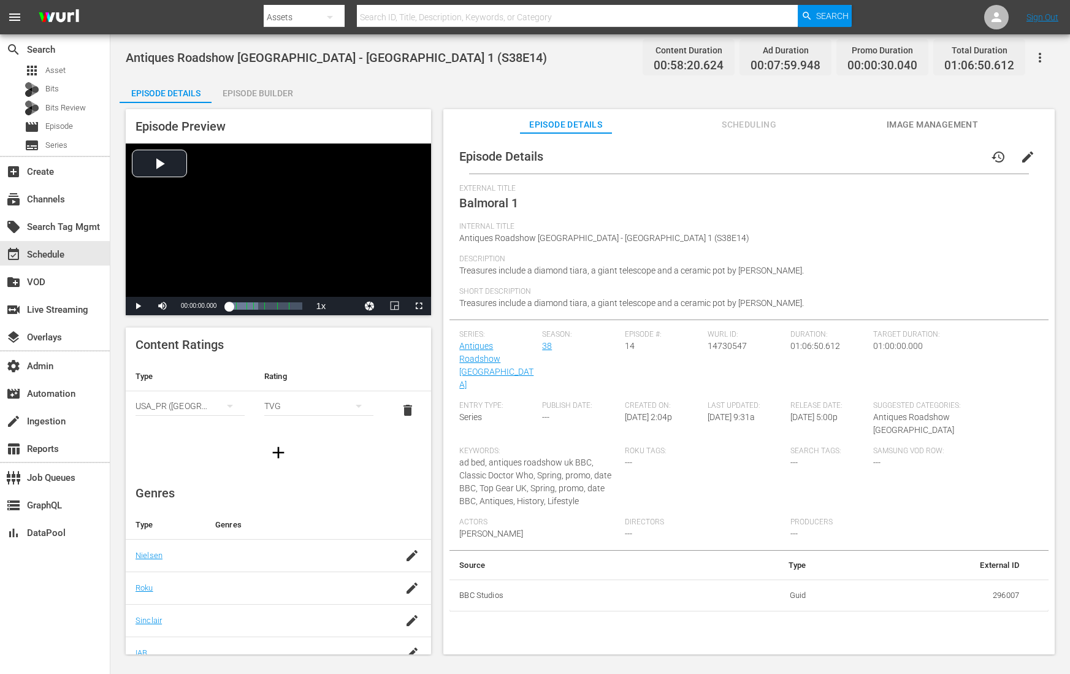
click at [249, 56] on span "Antiques Roadshow [GEOGRAPHIC_DATA] - [GEOGRAPHIC_DATA] 1 (S38E14)" at bounding box center [336, 57] width 421 height 15
copy span "Antiques Roadshow [GEOGRAPHIC_DATA] - [GEOGRAPHIC_DATA] 1 (S38E14)"
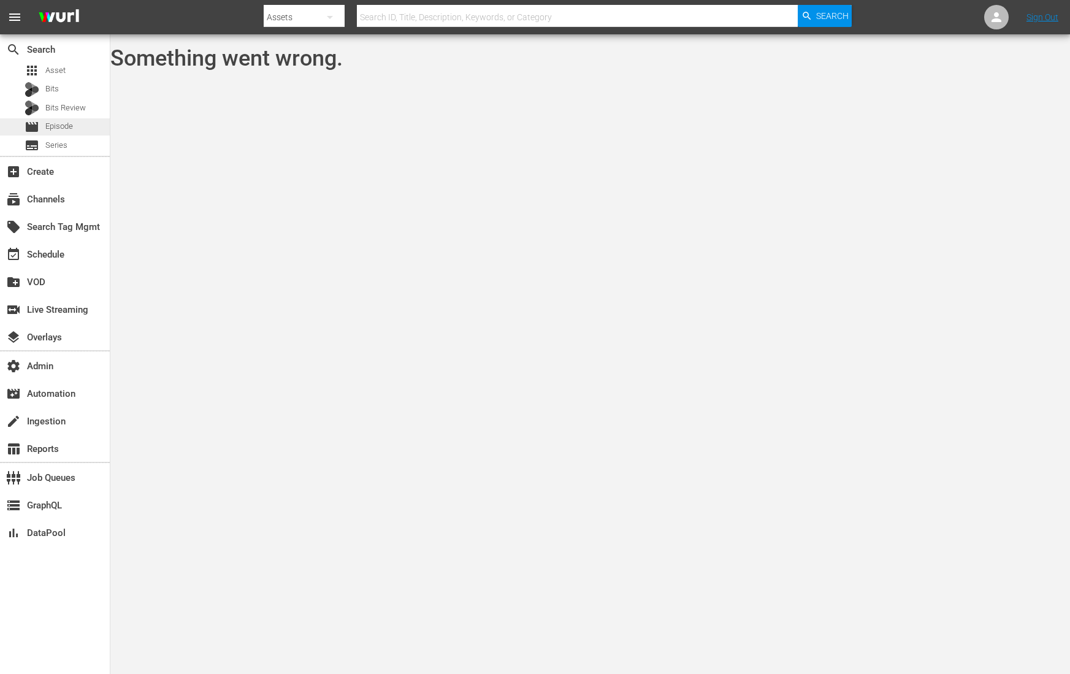
click at [84, 128] on div "movie Episode" at bounding box center [55, 126] width 110 height 17
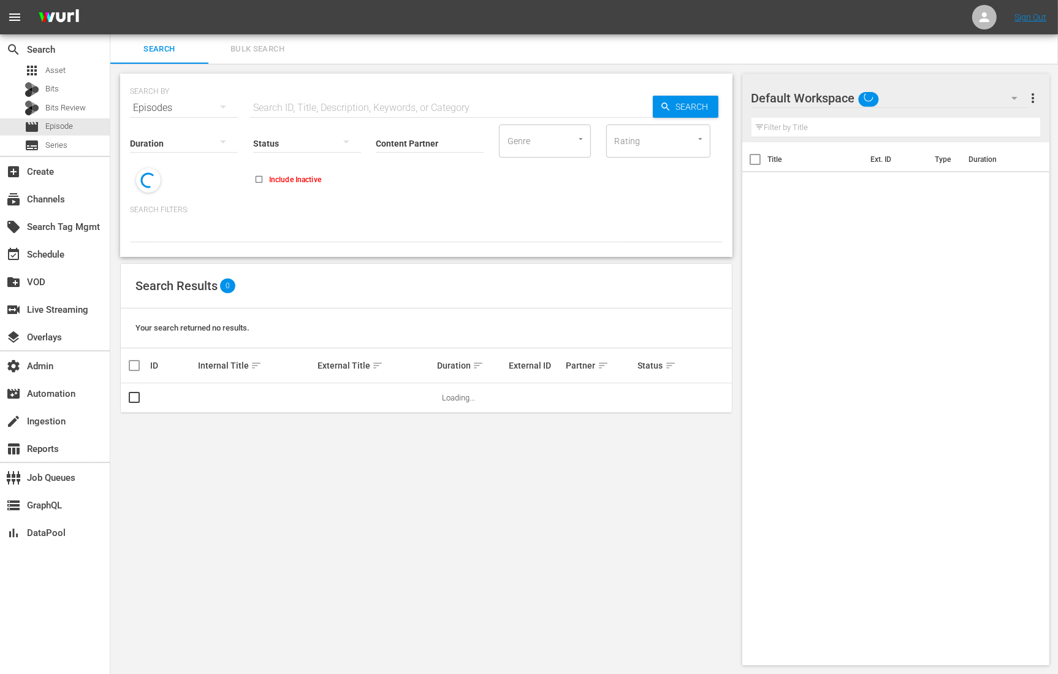
click at [341, 101] on input "text" at bounding box center [451, 107] width 403 height 29
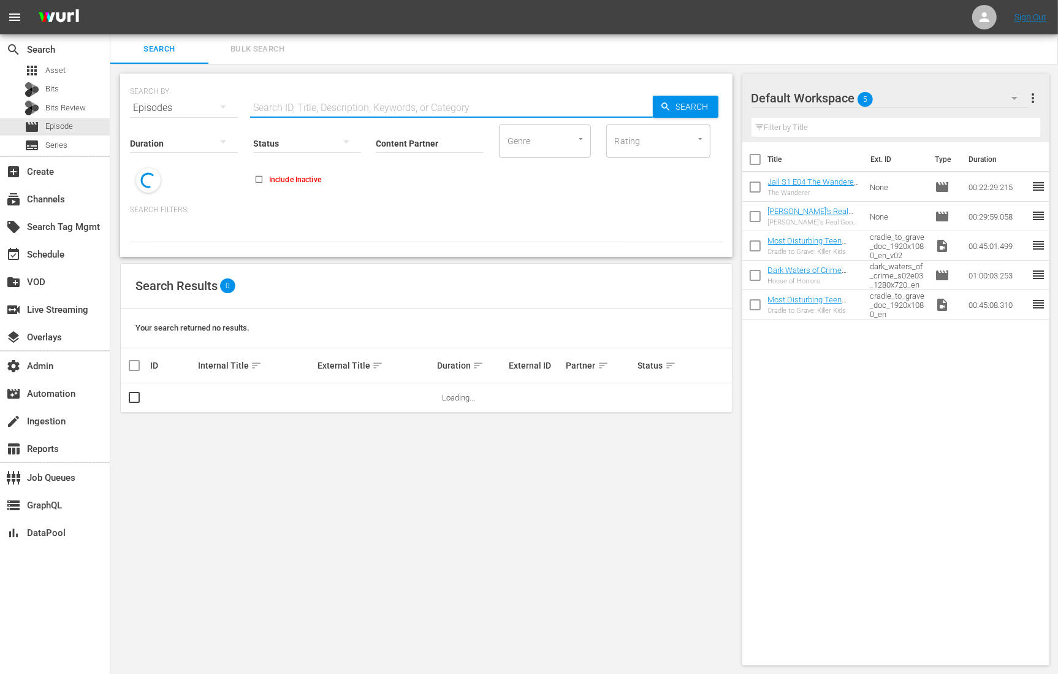
paste input "14730547"
type input "14730547"
click at [332, 394] on link "Balmoral 1" at bounding box center [336, 397] width 37 height 9
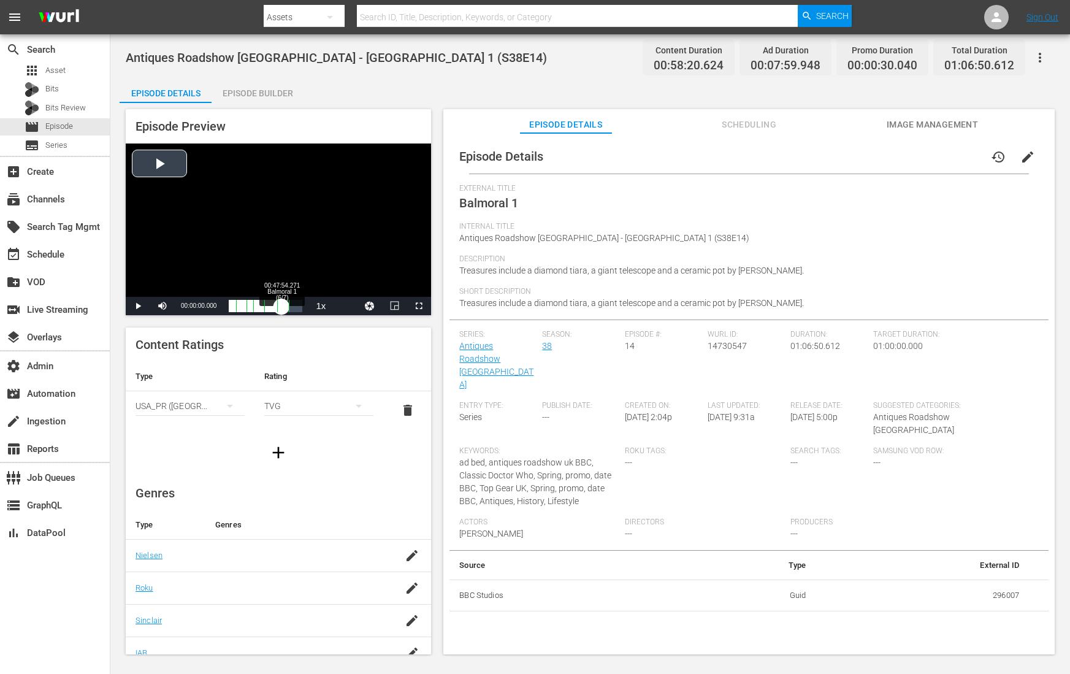
click at [281, 306] on div "Loaded : 39.41% 00:47:54.271 Balmoral 1 (6/7) 00:00:00.000 Cue Point 5: 00:43:4…" at bounding box center [266, 306] width 74 height 12
click at [345, 266] on span "english" at bounding box center [344, 262] width 23 height 9
click at [138, 306] on span "Video Player" at bounding box center [138, 306] width 0 height 0
